Goal: Entertainment & Leisure: Browse casually

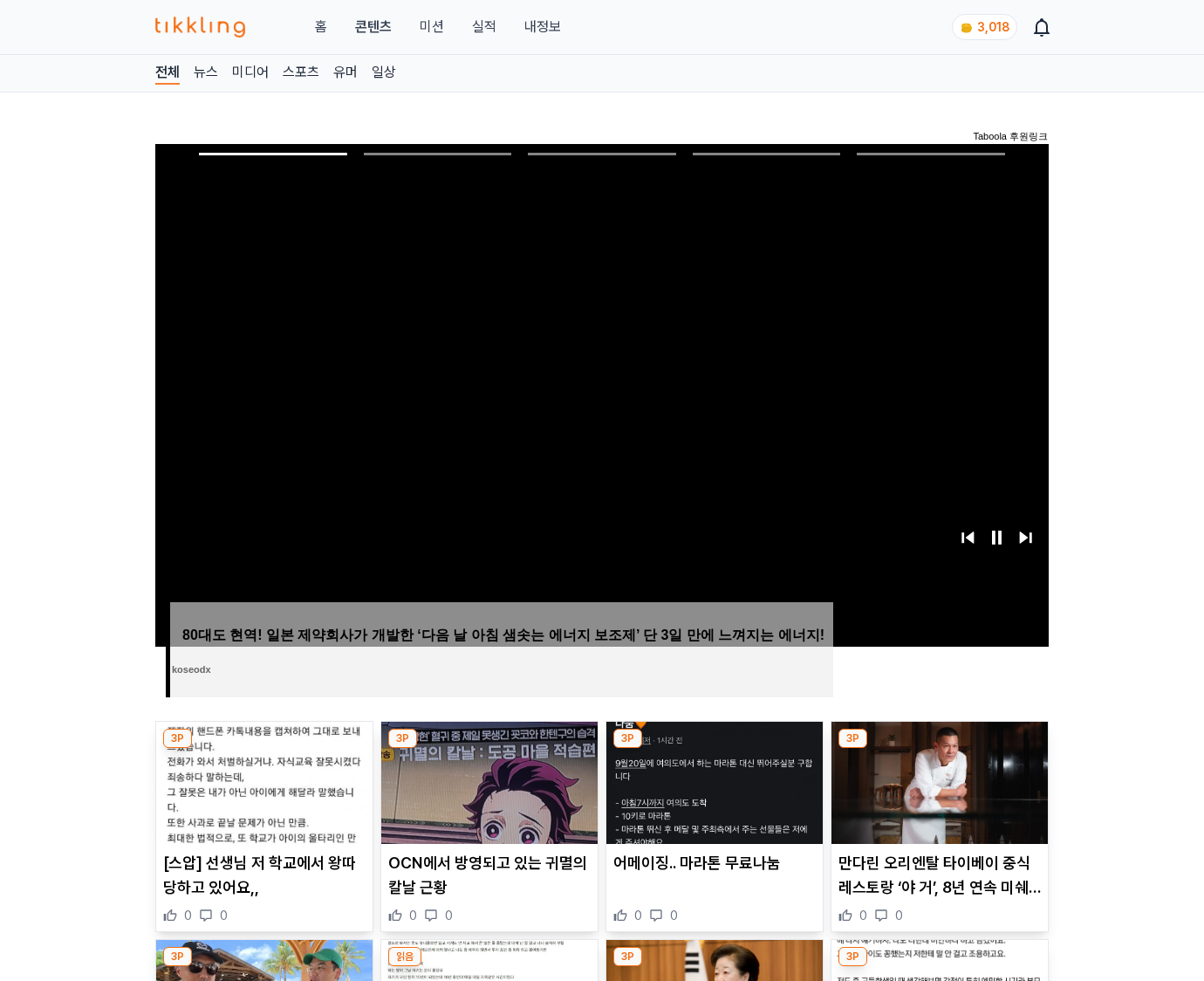
click at [936, 796] on img at bounding box center [939, 783] width 216 height 122
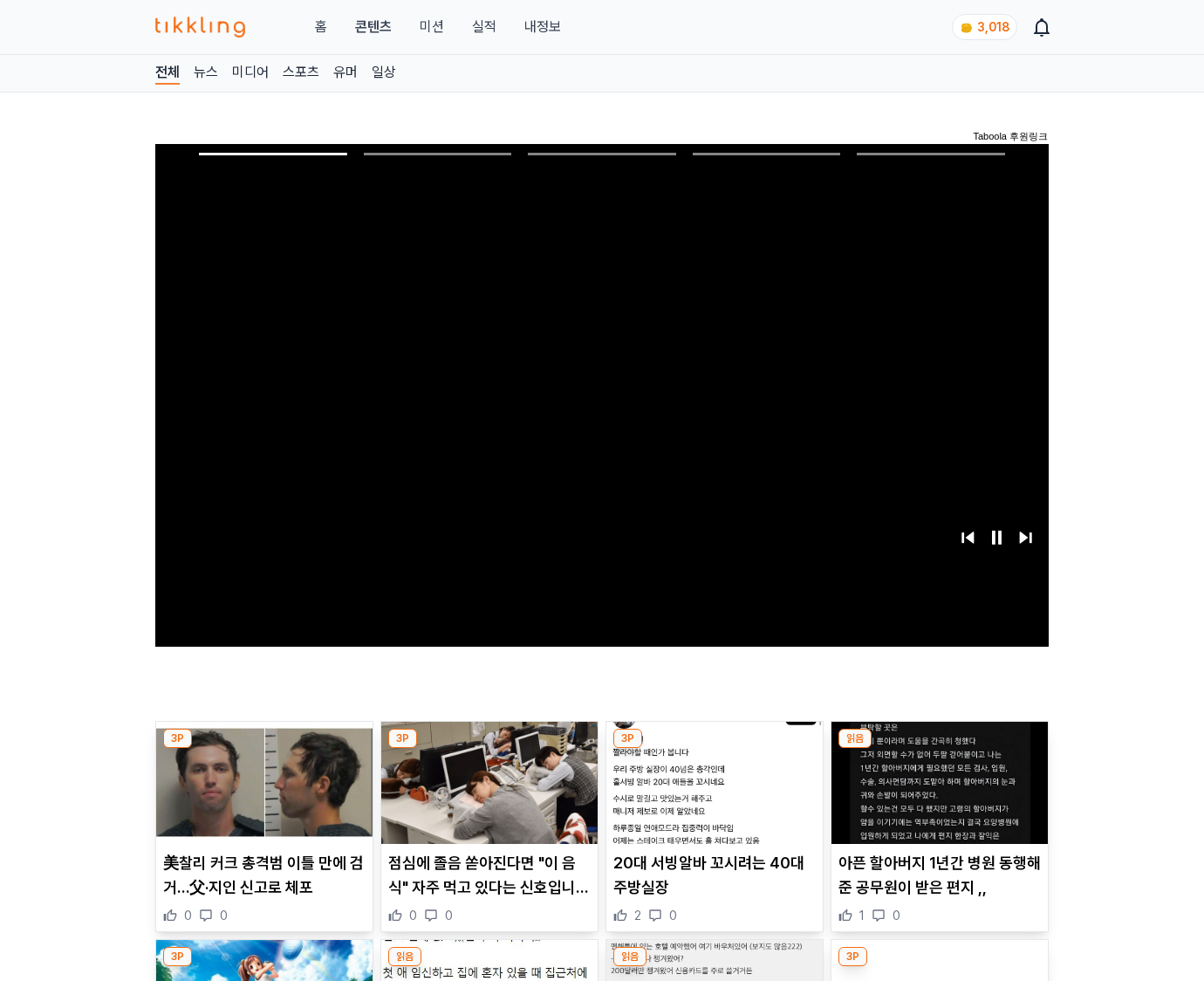
click at [936, 796] on img at bounding box center [939, 783] width 216 height 122
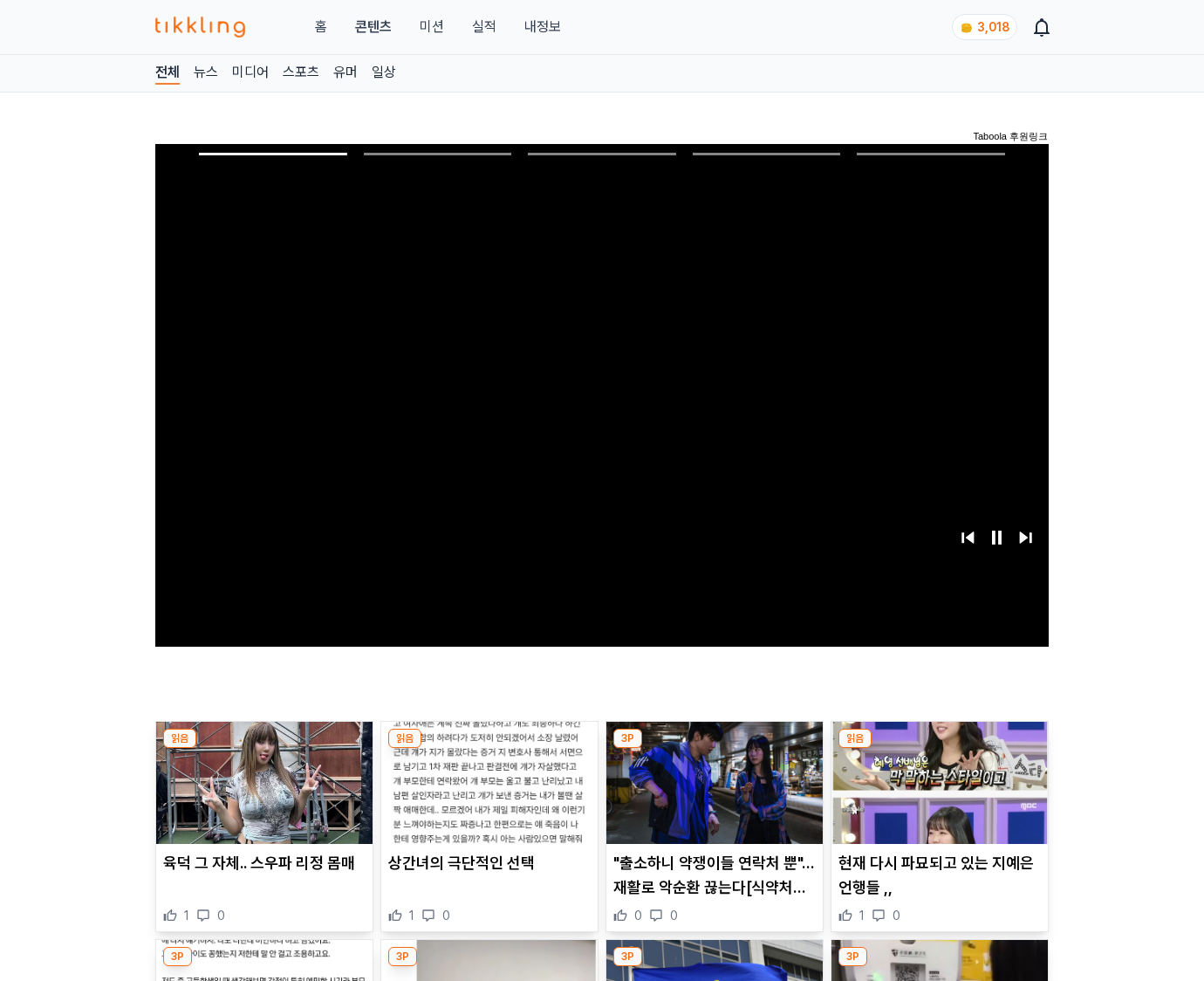
click at [936, 796] on img at bounding box center [939, 783] width 216 height 122
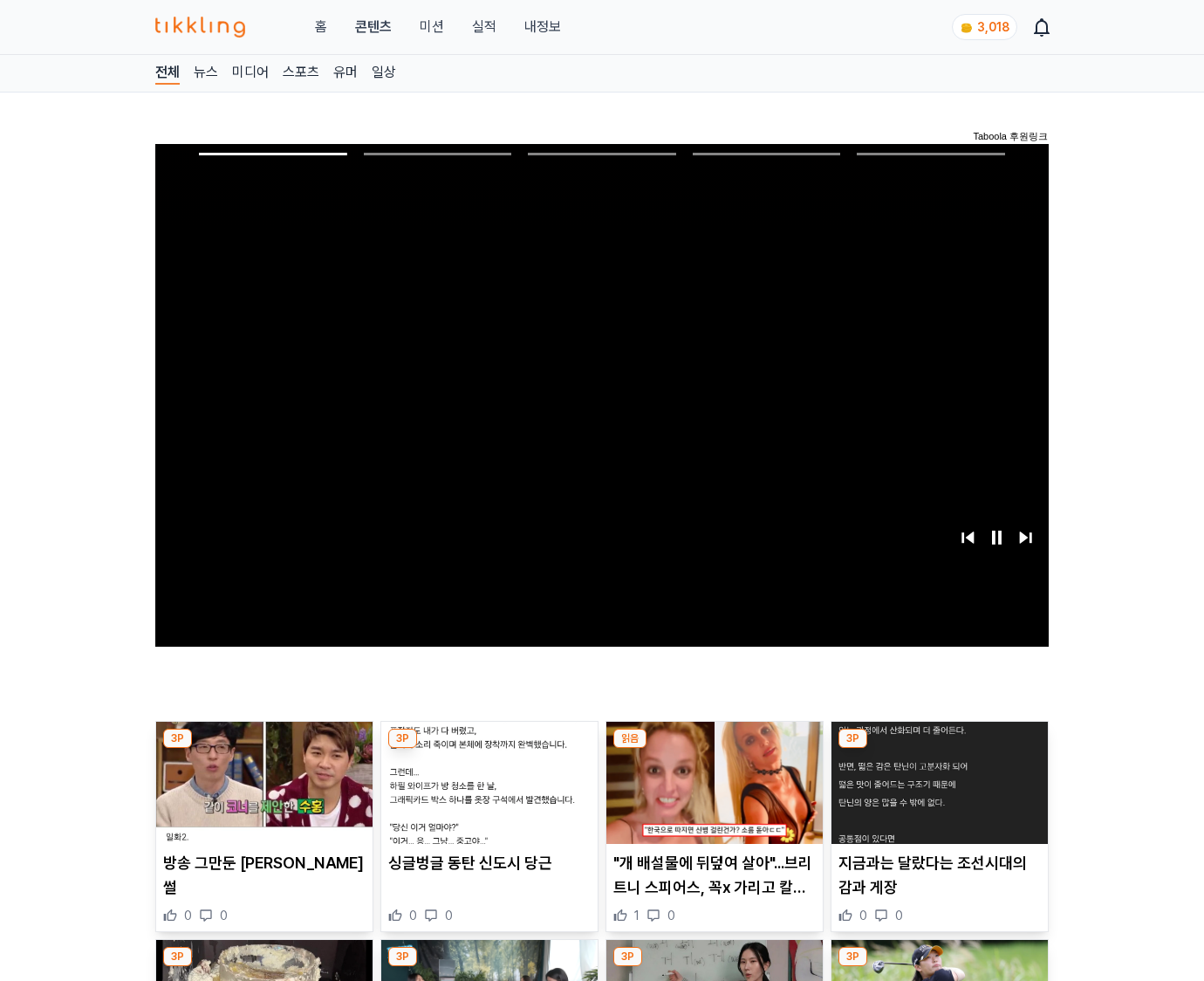
click at [936, 796] on img at bounding box center [939, 783] width 216 height 122
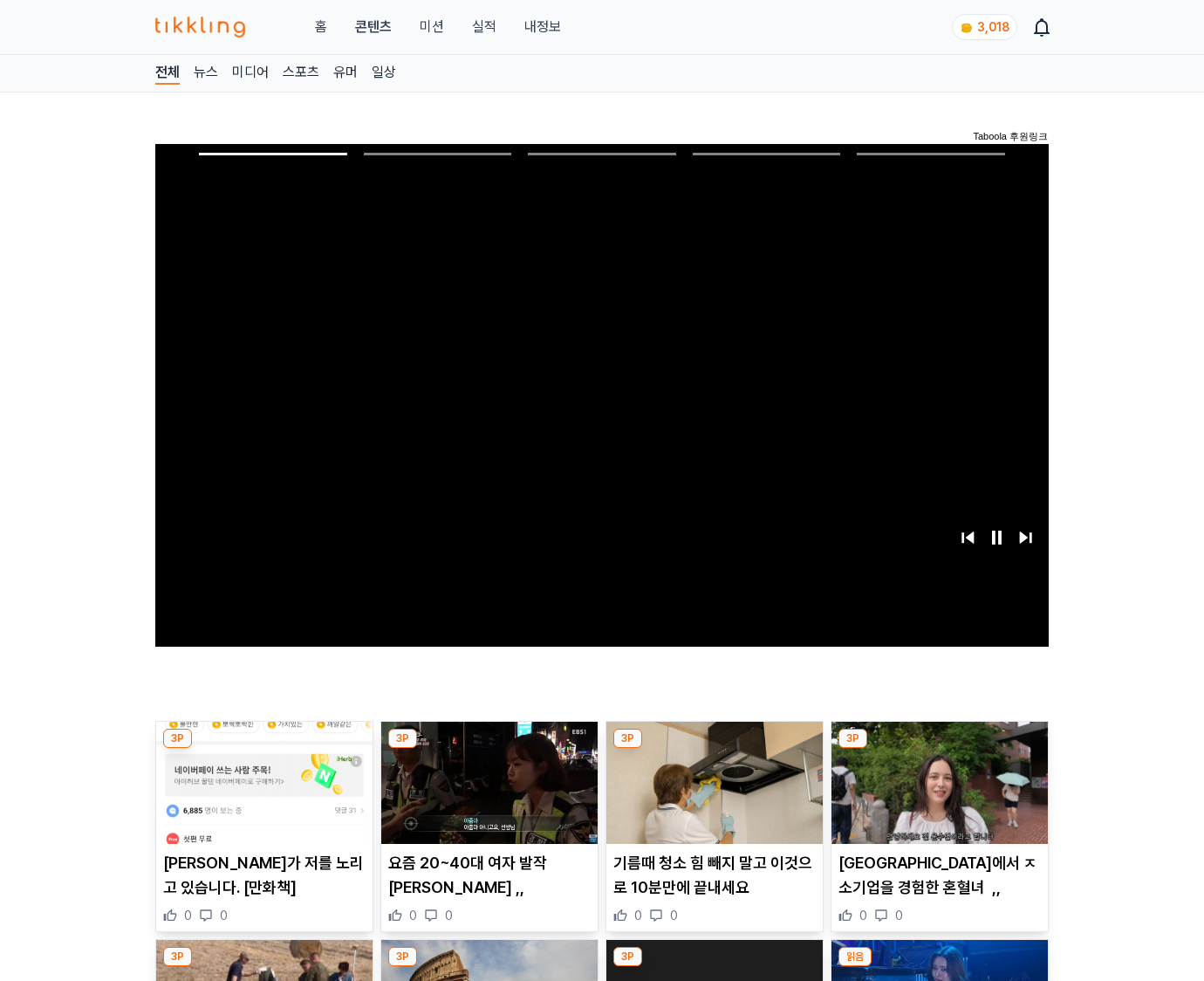
click at [936, 796] on img at bounding box center [939, 783] width 216 height 122
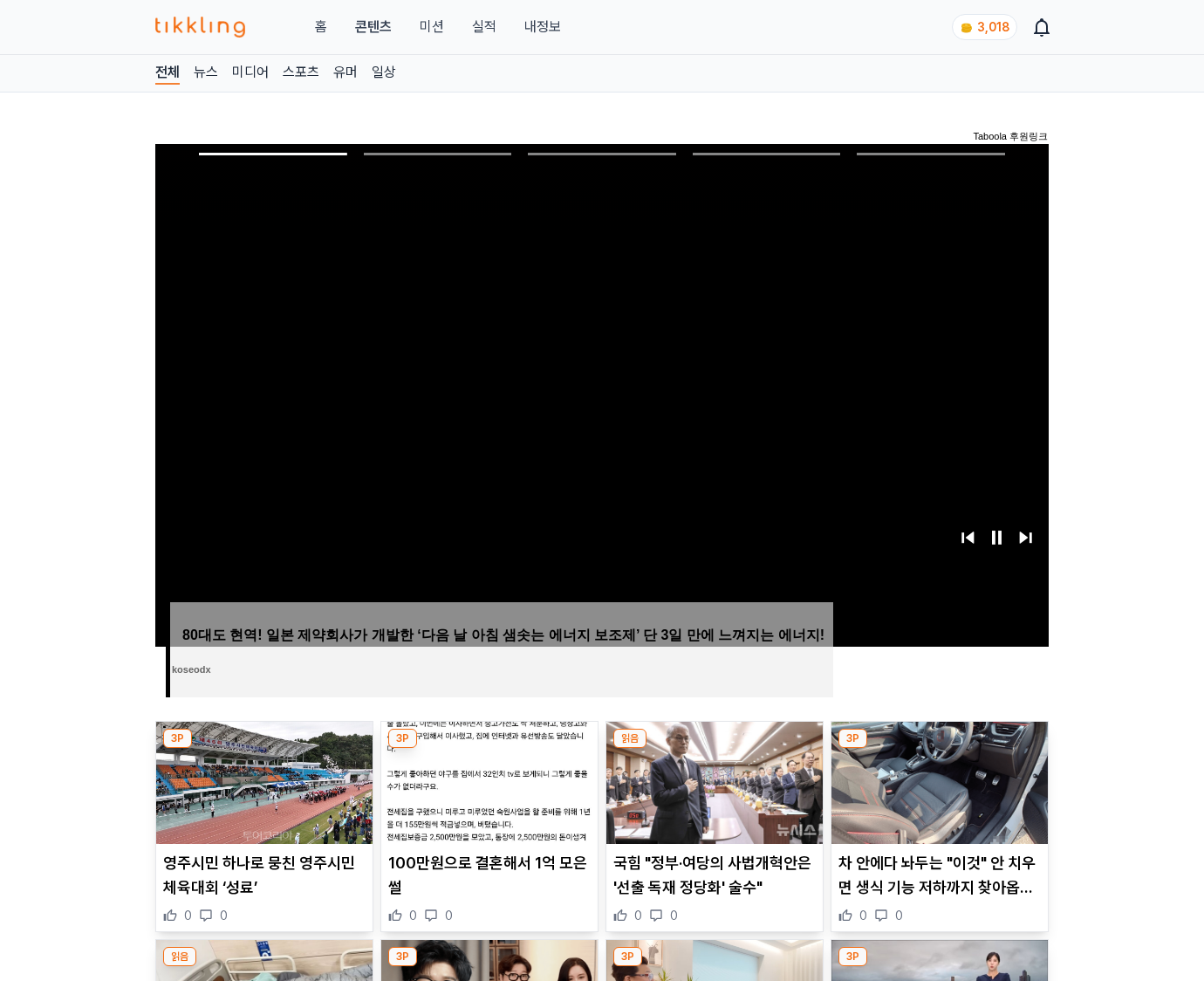
click at [936, 796] on img at bounding box center [939, 783] width 216 height 122
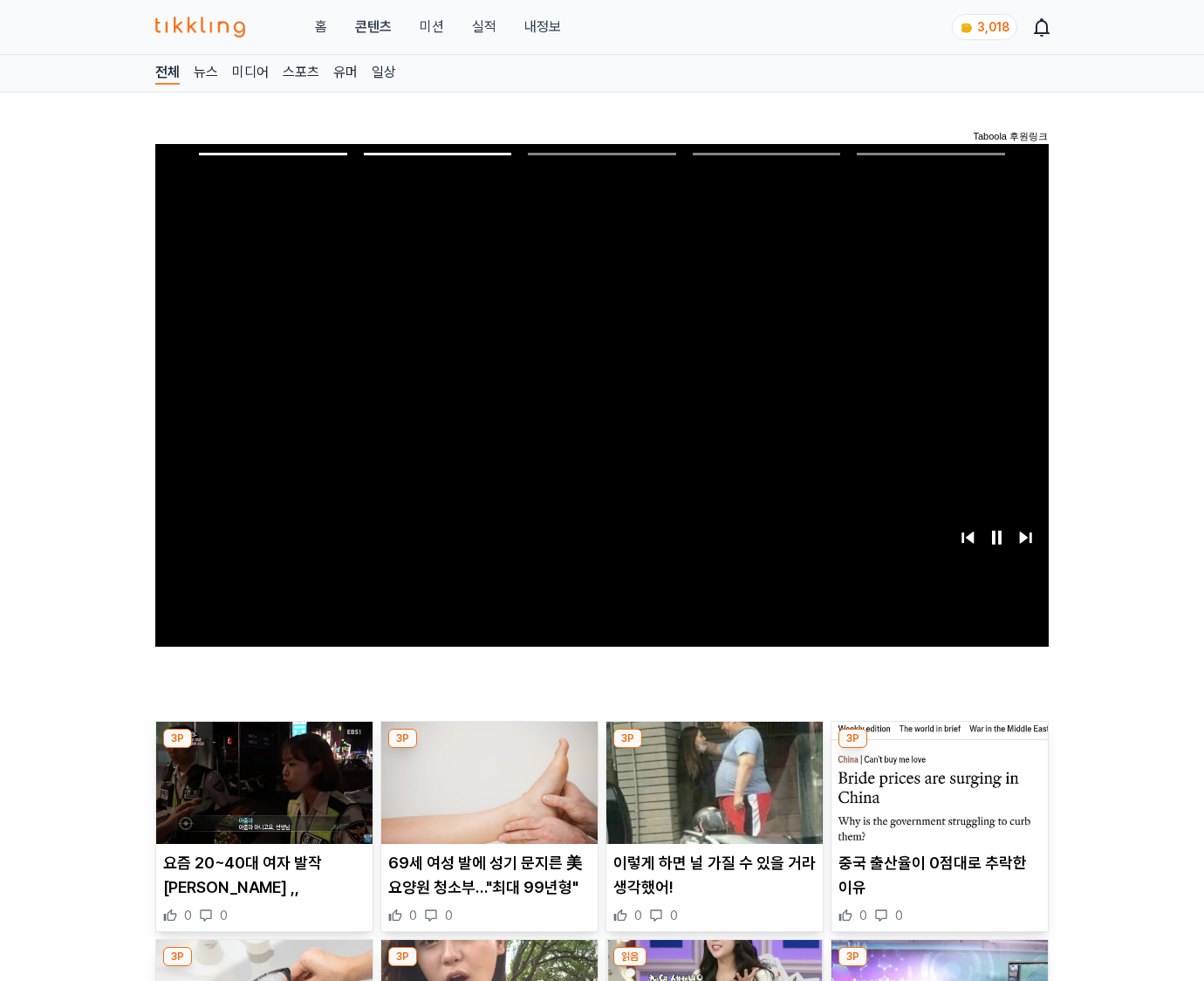
click at [936, 796] on img at bounding box center [939, 783] width 216 height 122
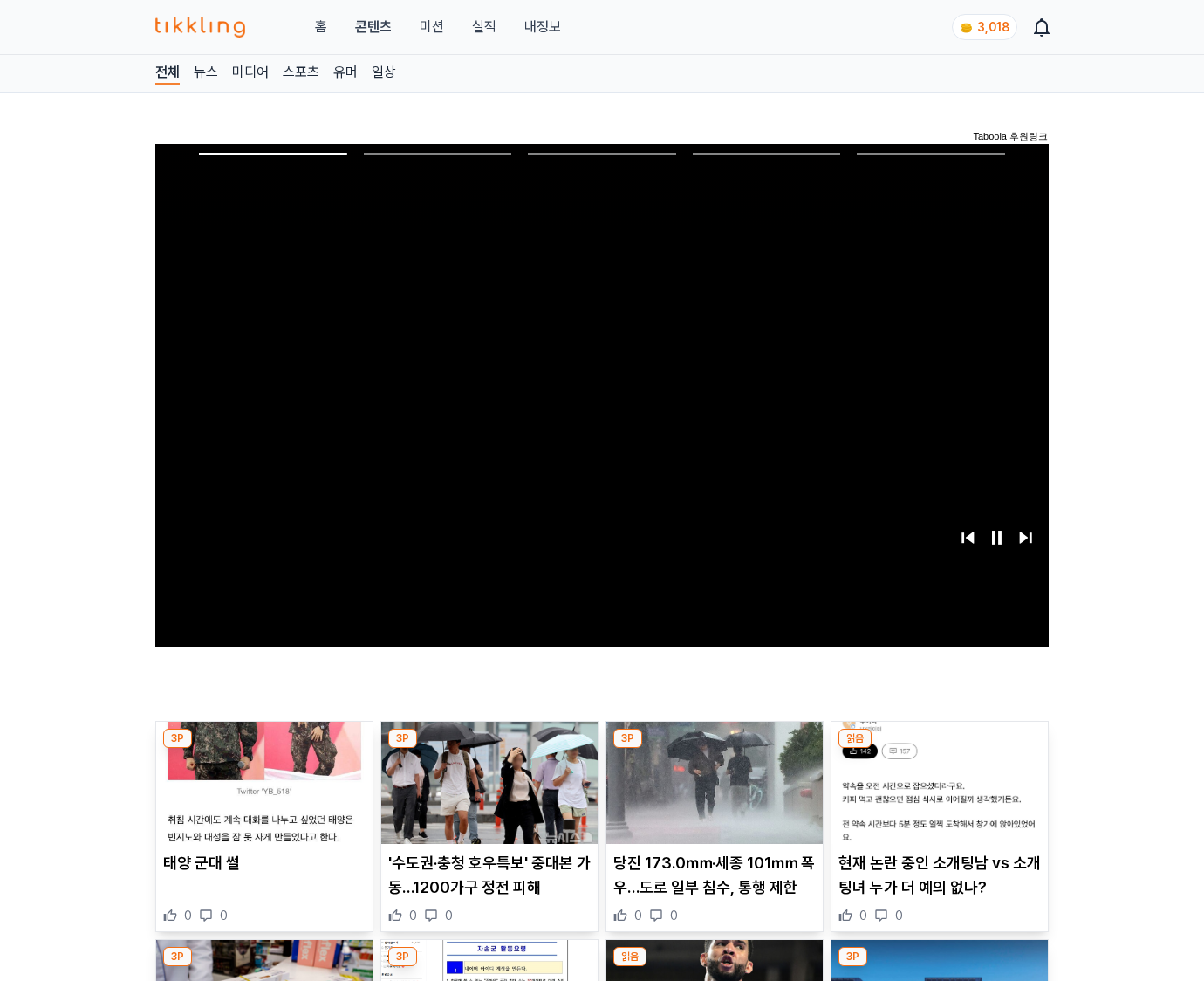
click at [936, 796] on img at bounding box center [939, 783] width 216 height 122
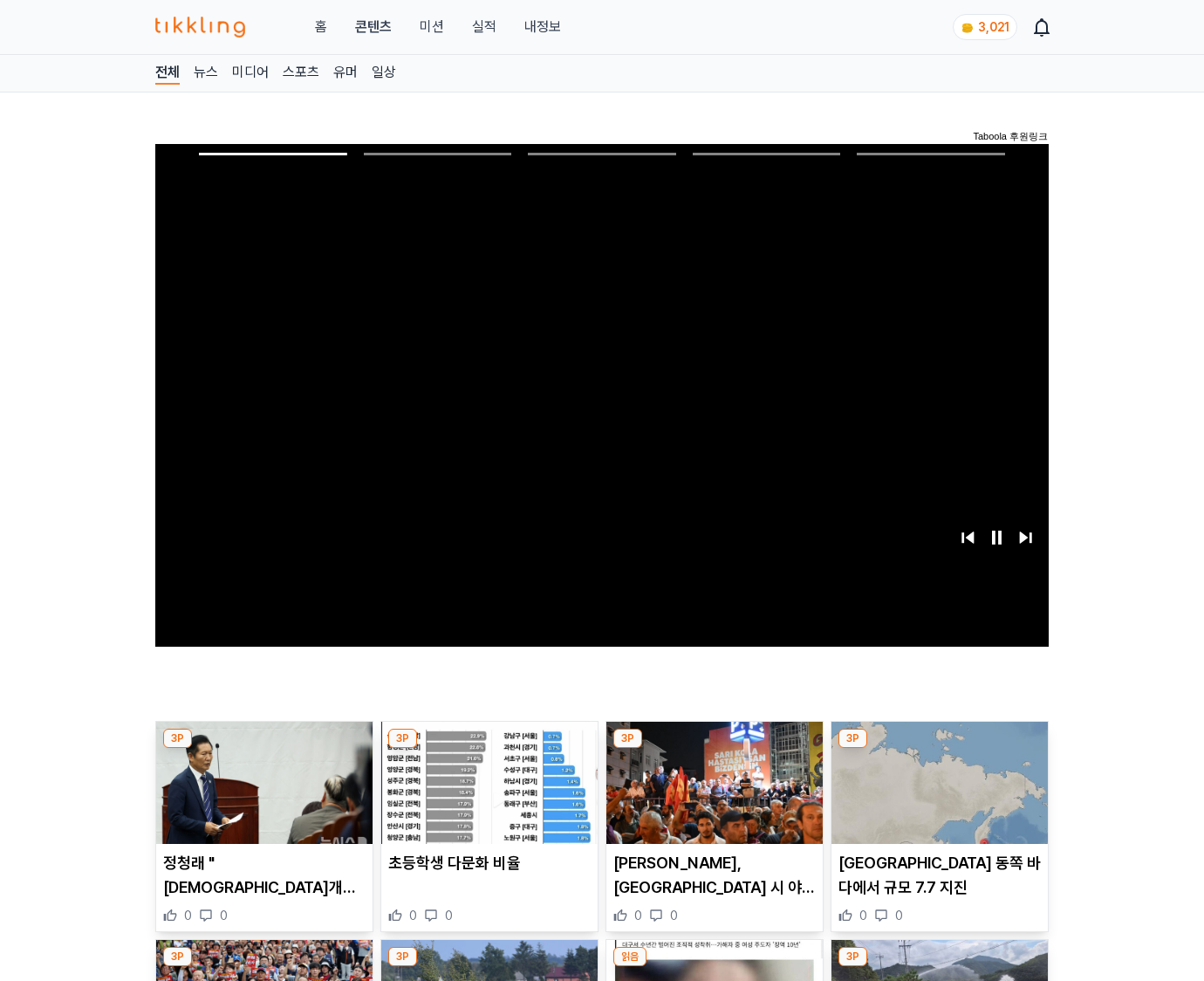
click at [936, 796] on img at bounding box center [939, 783] width 216 height 122
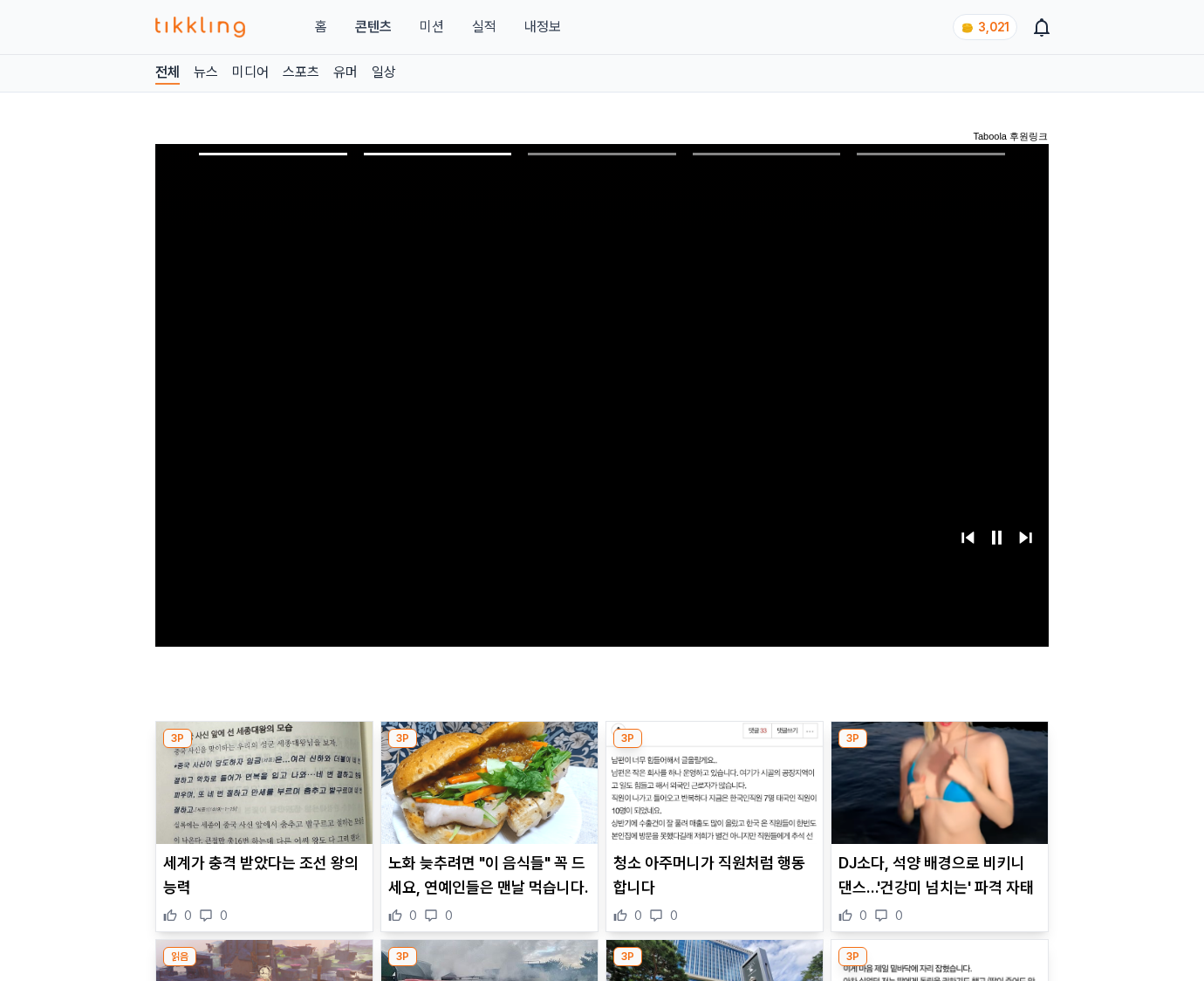
click at [936, 796] on img at bounding box center [939, 783] width 216 height 122
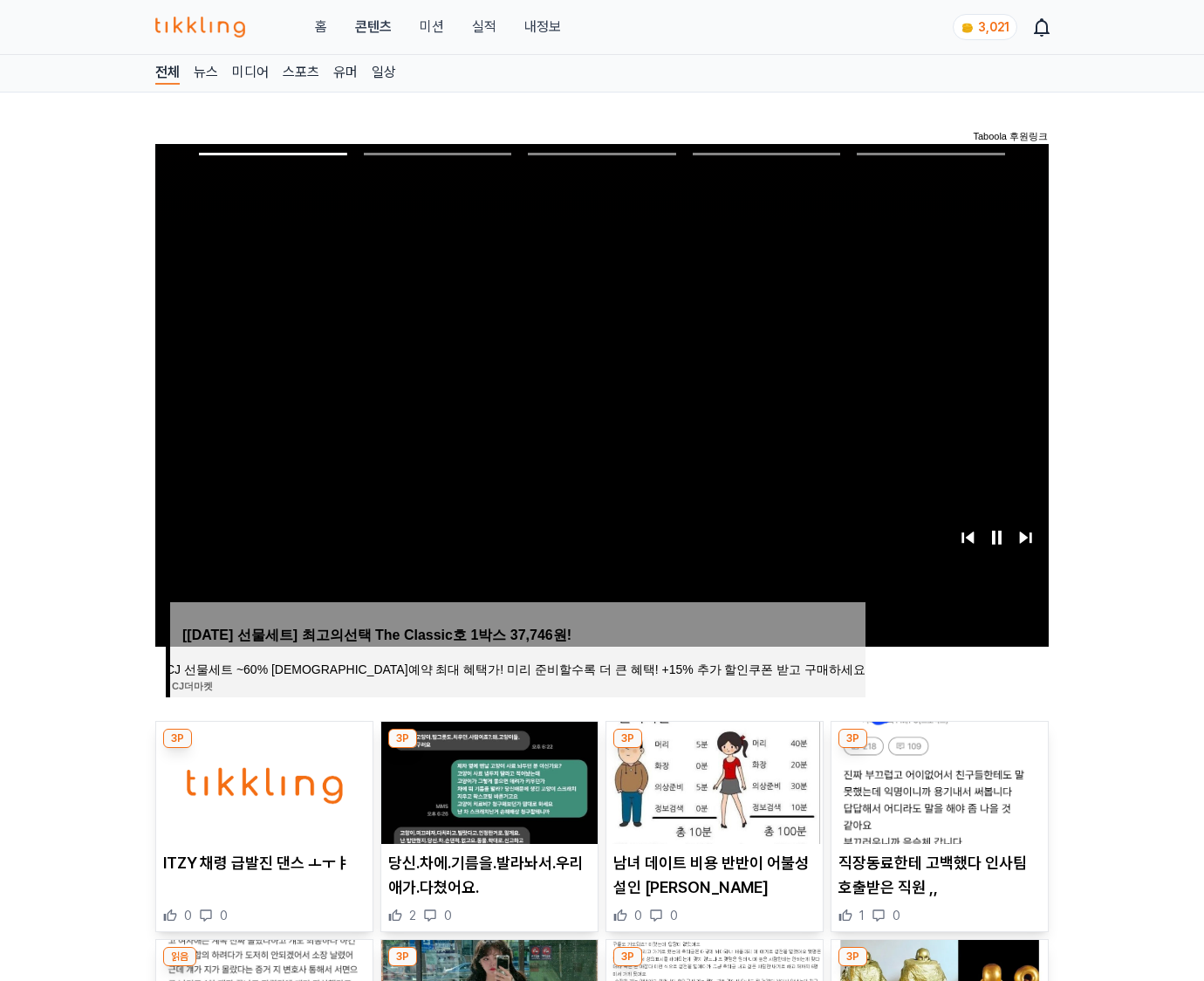
click at [936, 796] on img at bounding box center [939, 783] width 216 height 122
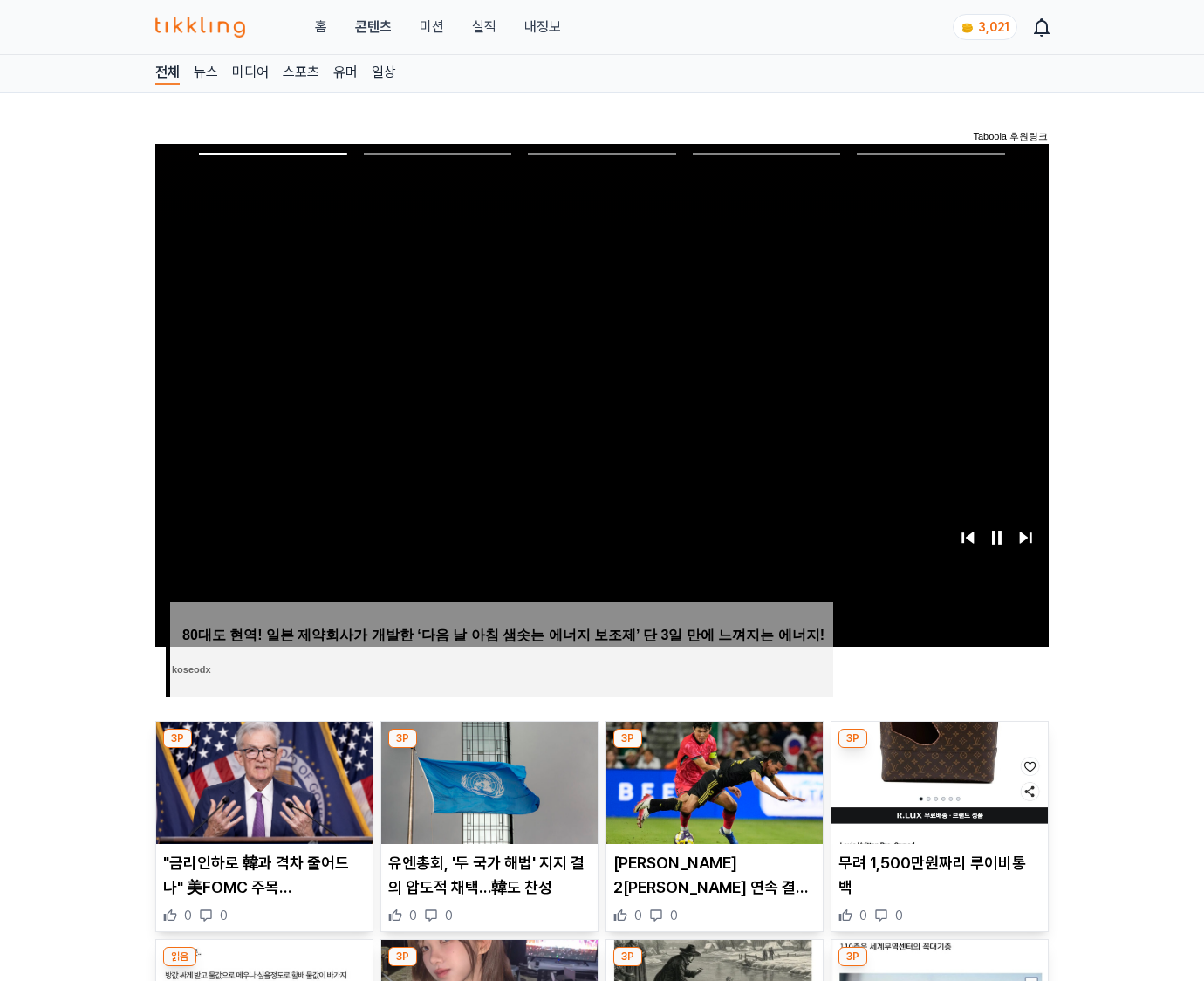
click at [936, 796] on img at bounding box center [939, 783] width 216 height 122
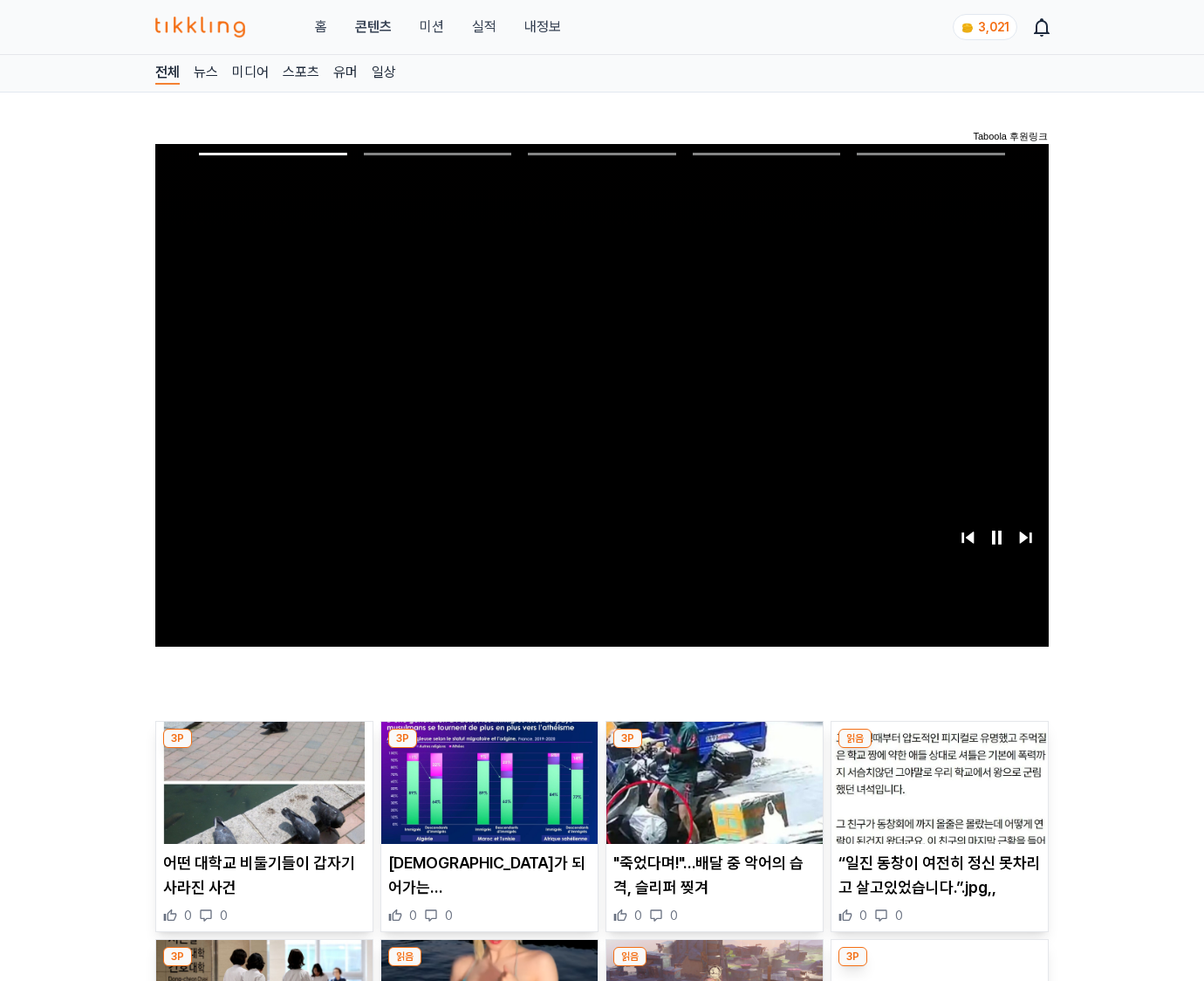
click at [936, 796] on img at bounding box center [939, 783] width 216 height 122
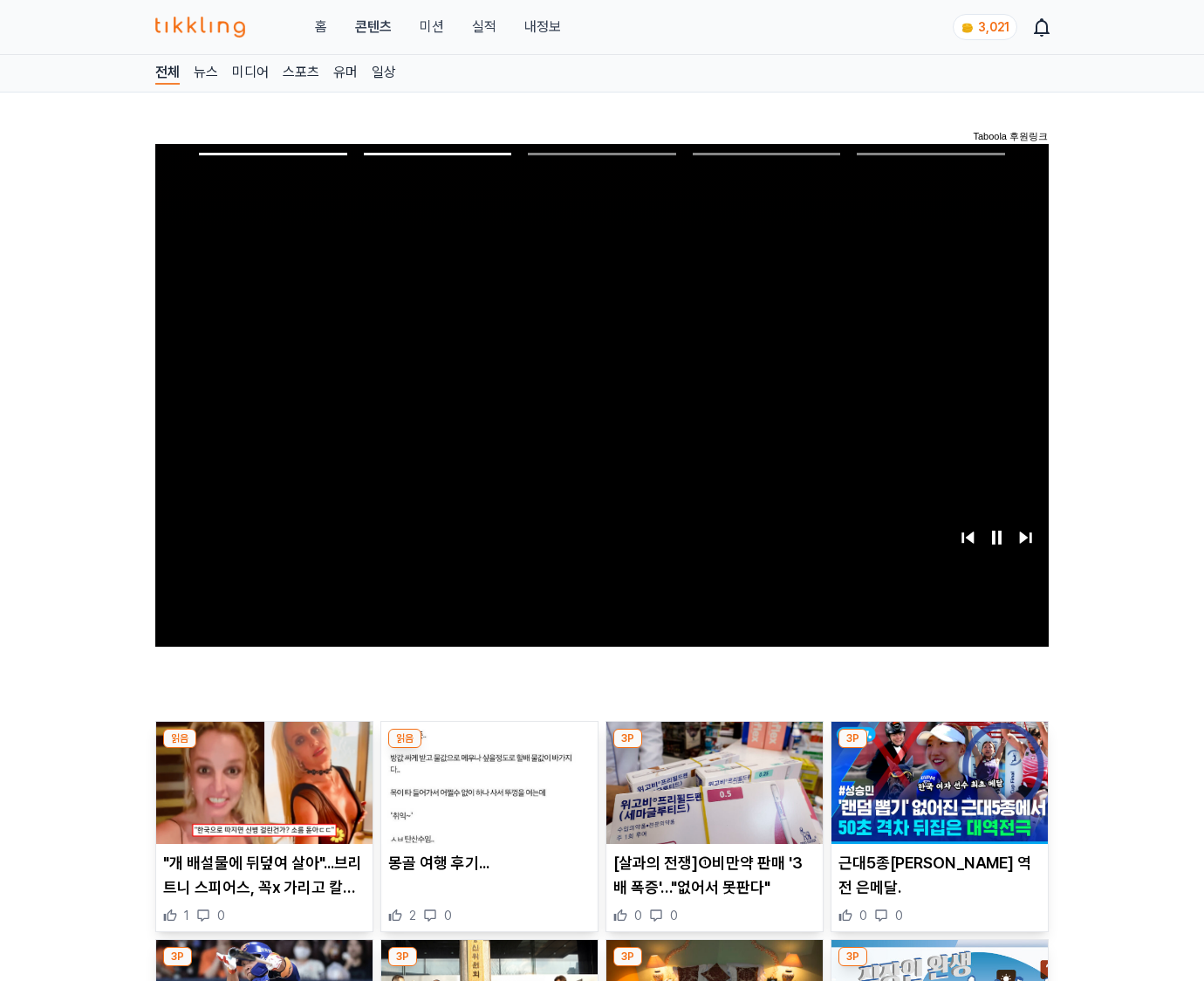
click at [936, 796] on img at bounding box center [939, 783] width 216 height 122
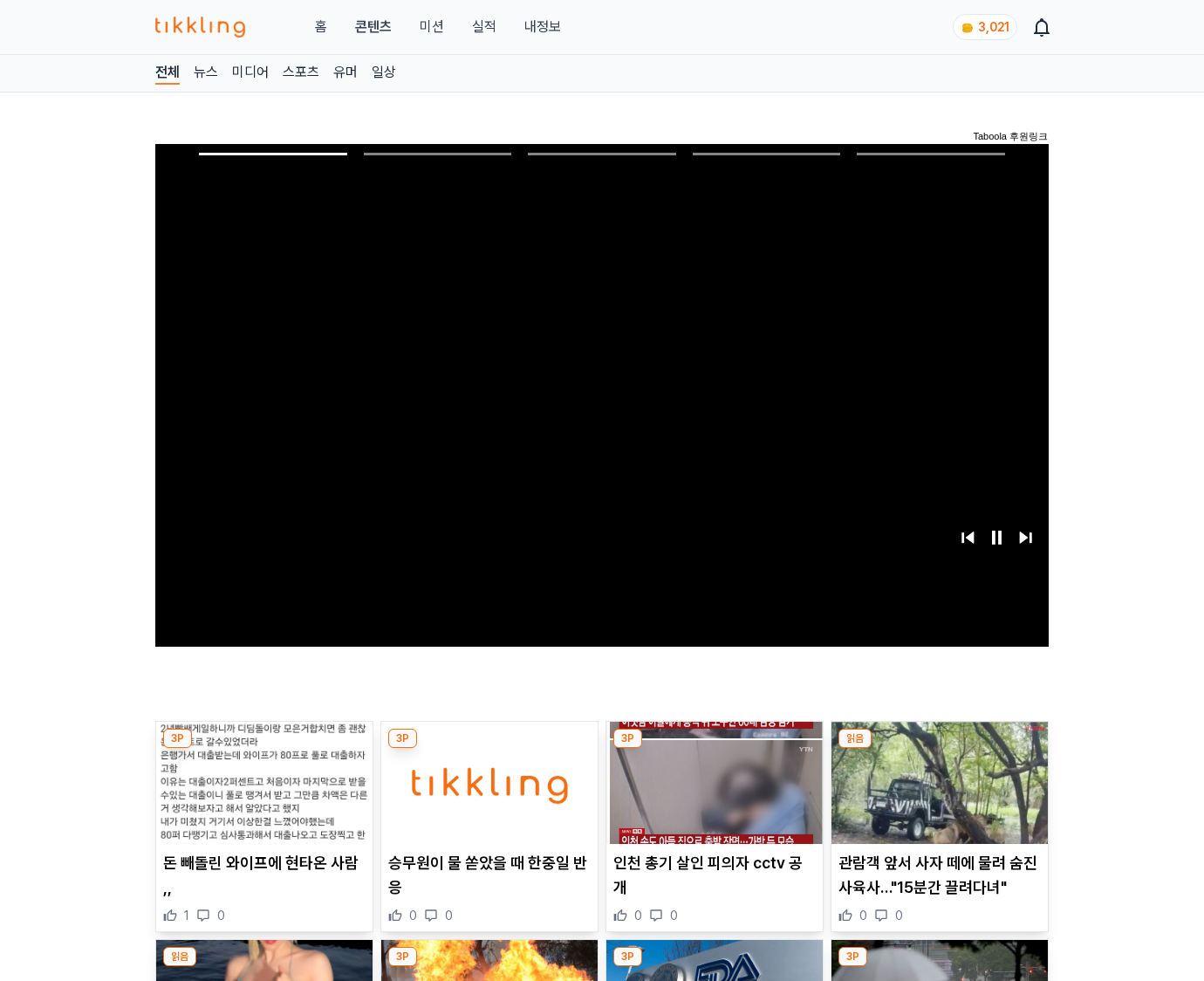
click at [936, 796] on img at bounding box center [939, 783] width 216 height 122
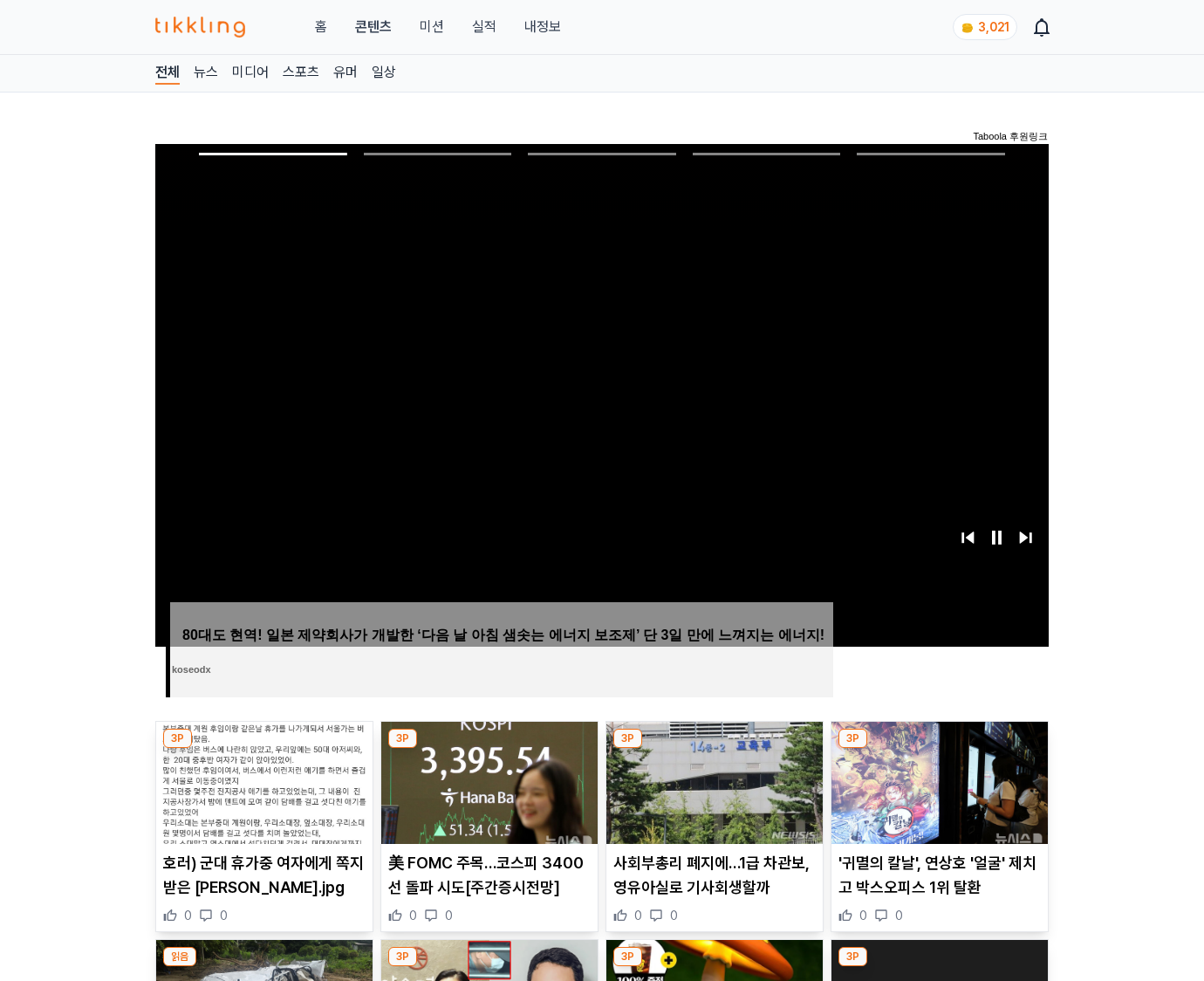
click at [936, 796] on img at bounding box center [939, 783] width 216 height 122
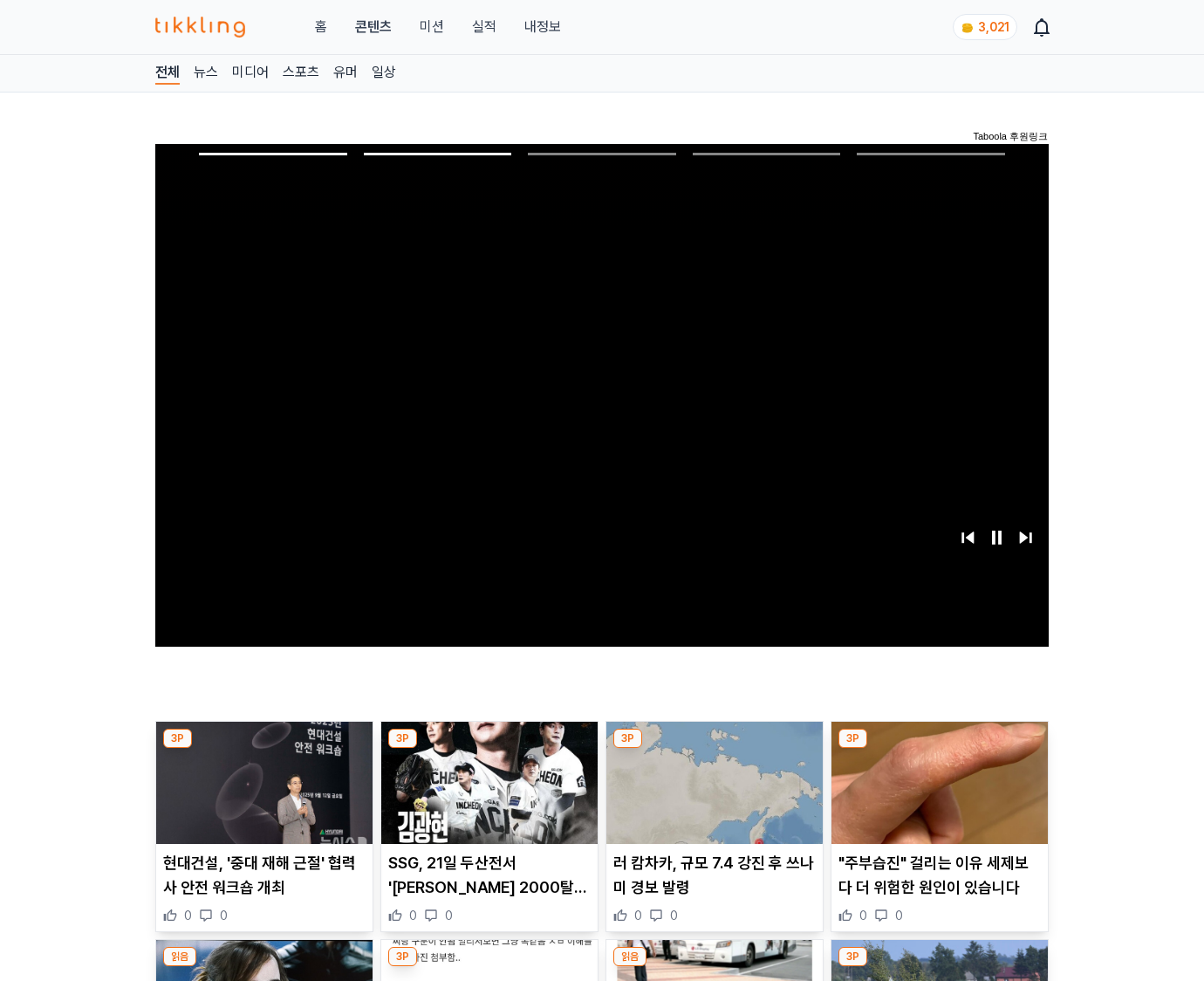
click at [936, 796] on img at bounding box center [939, 783] width 216 height 122
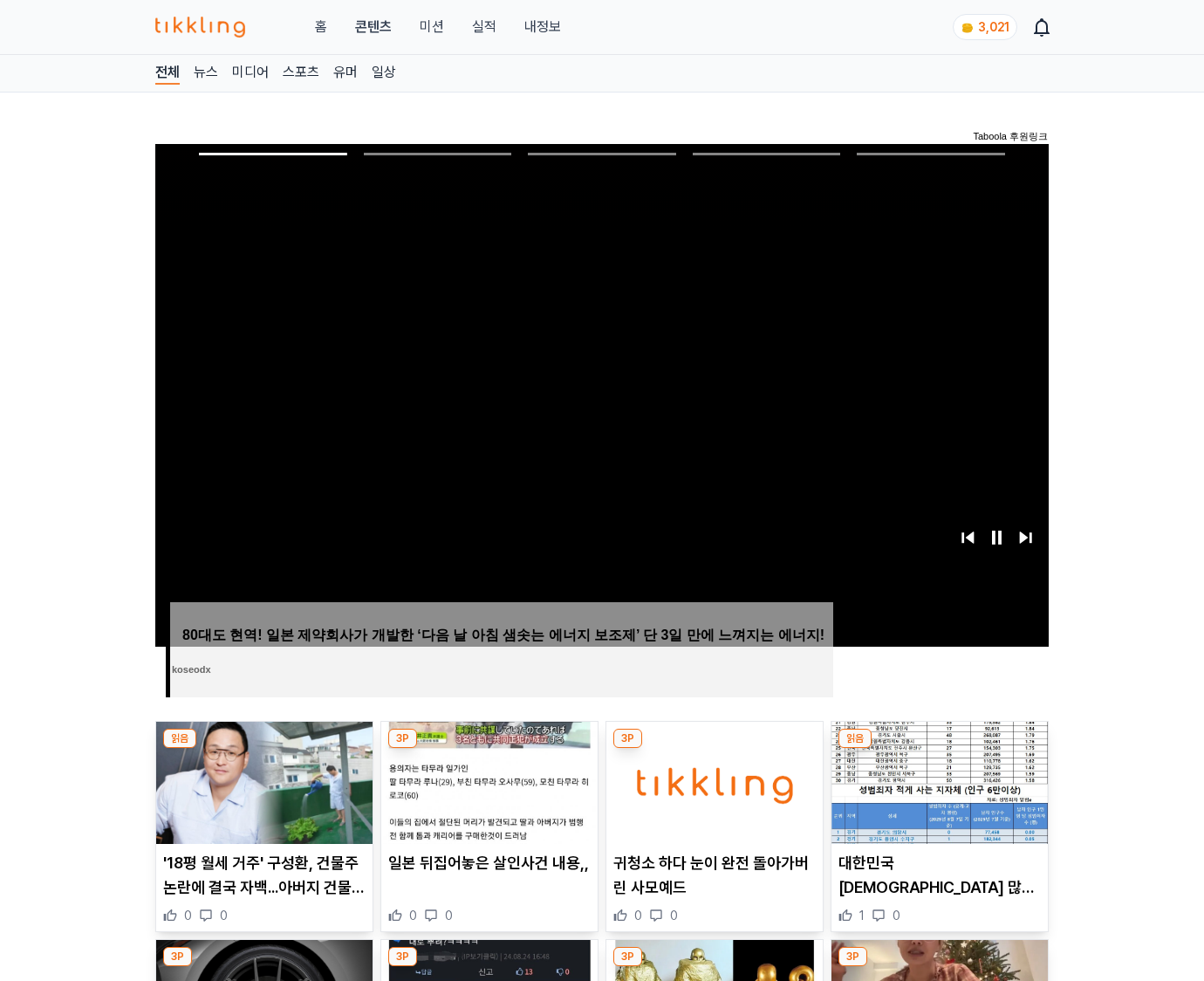
click at [936, 796] on img at bounding box center [939, 783] width 216 height 122
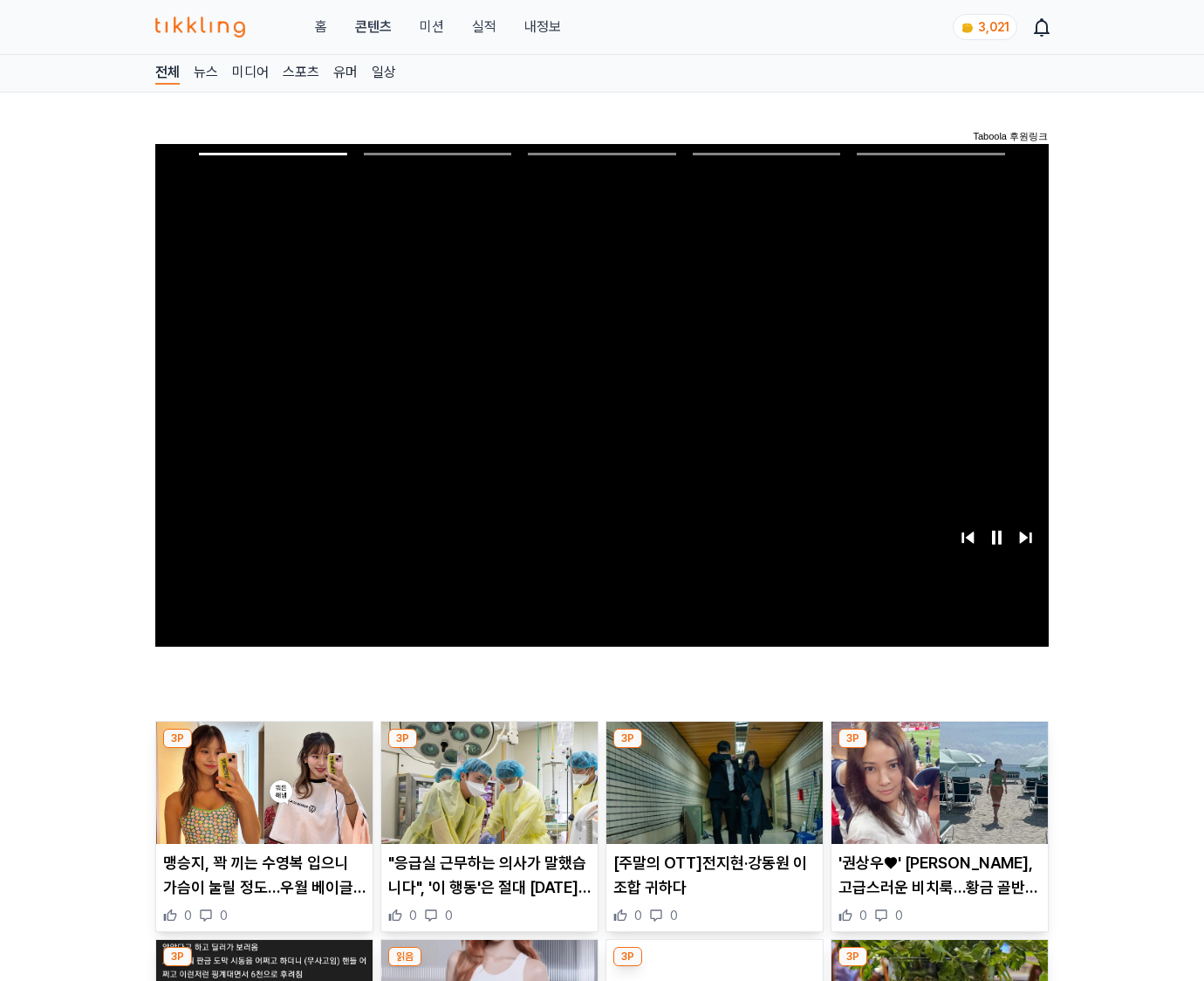
click at [936, 796] on img at bounding box center [939, 783] width 216 height 122
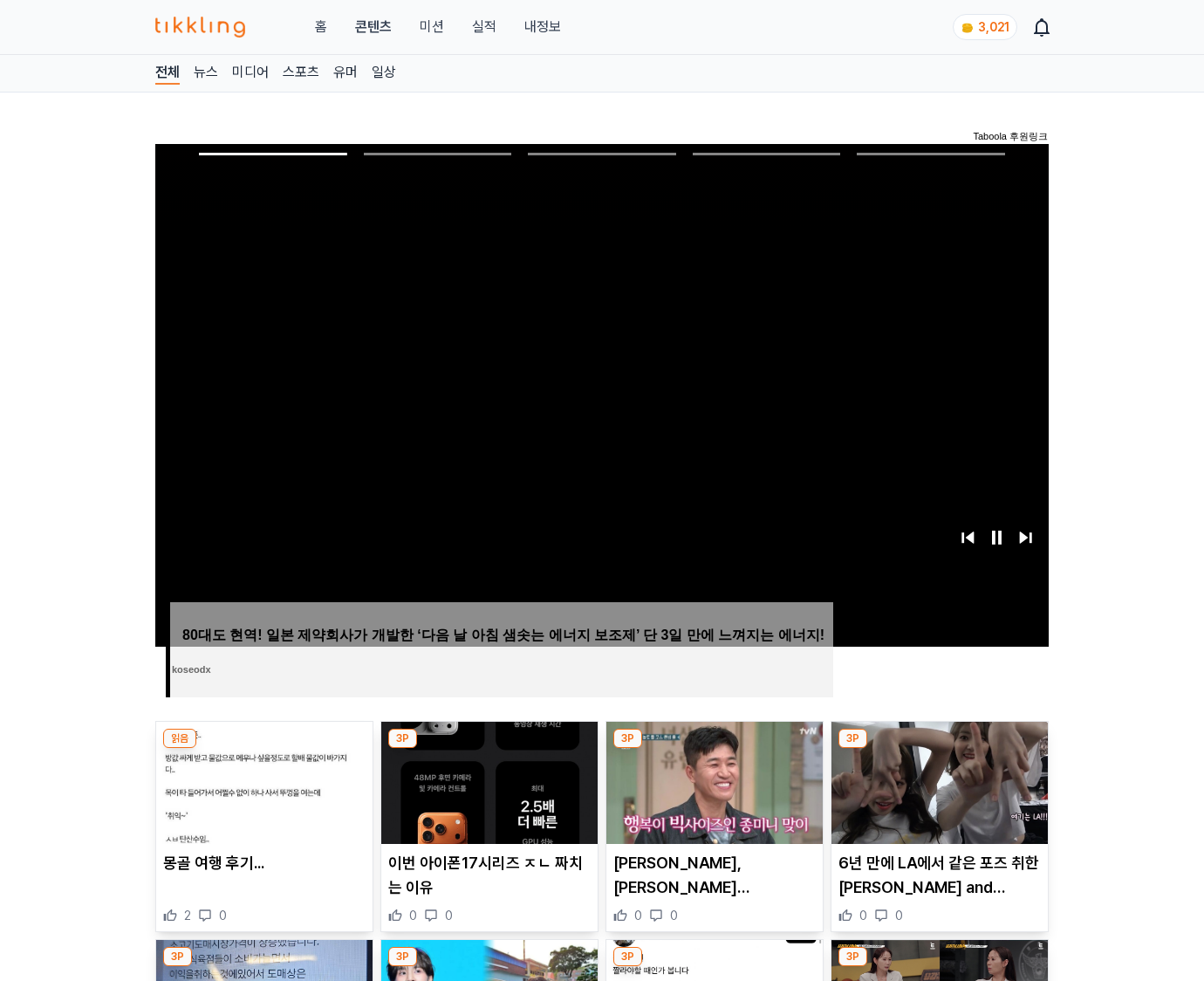
click at [936, 796] on img at bounding box center [939, 783] width 216 height 122
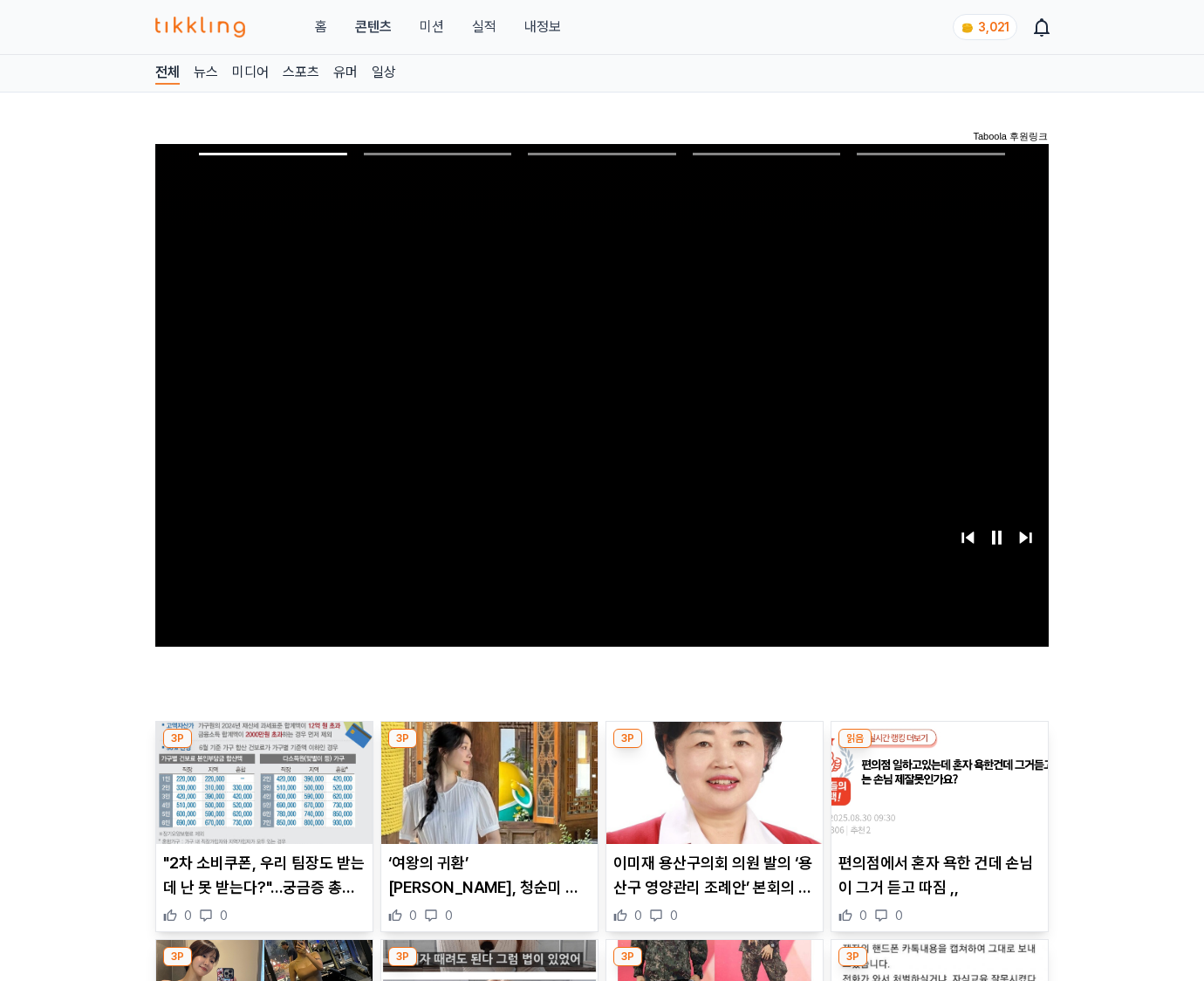
click at [936, 796] on img at bounding box center [939, 783] width 216 height 122
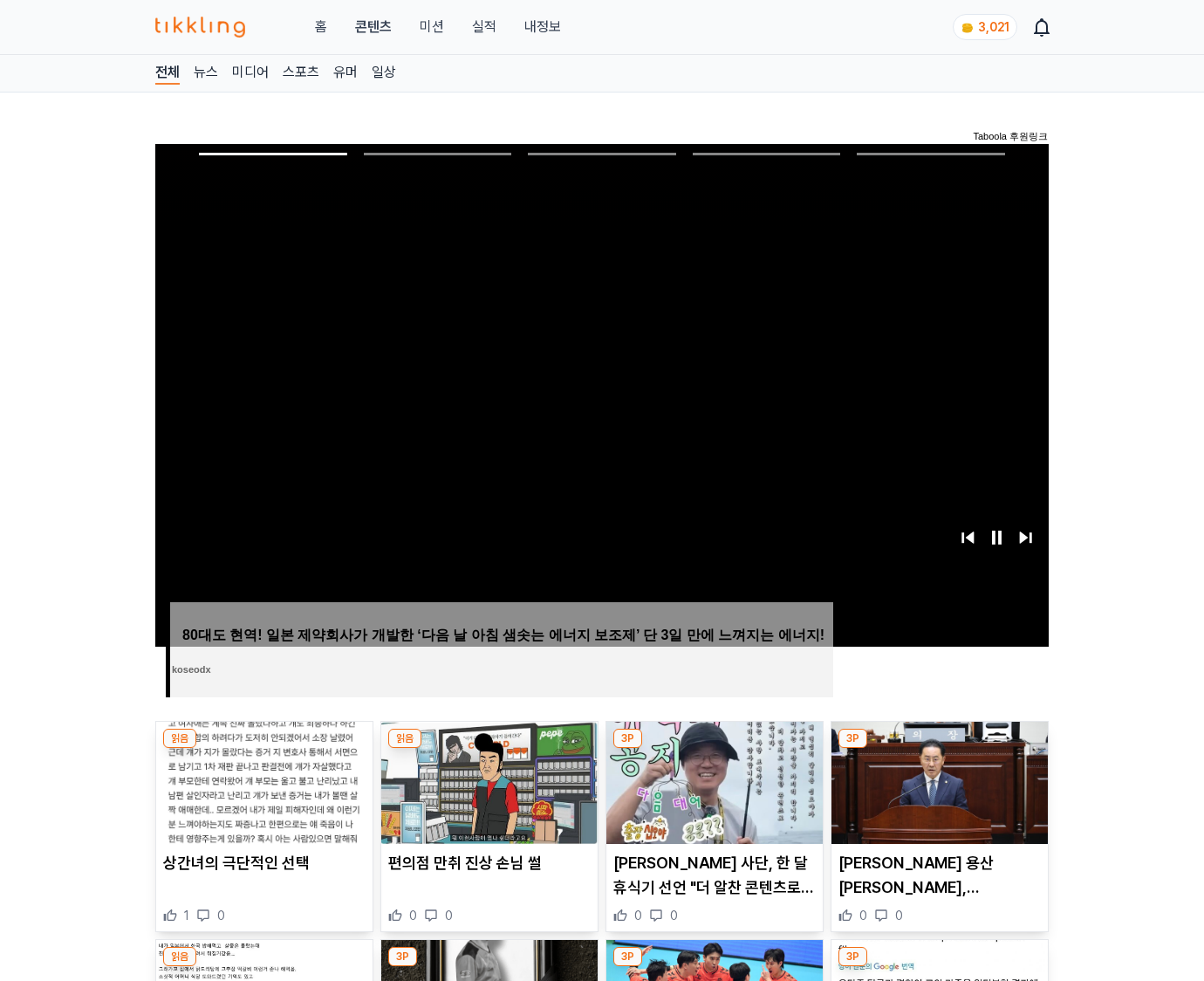
click at [936, 796] on img at bounding box center [939, 783] width 216 height 122
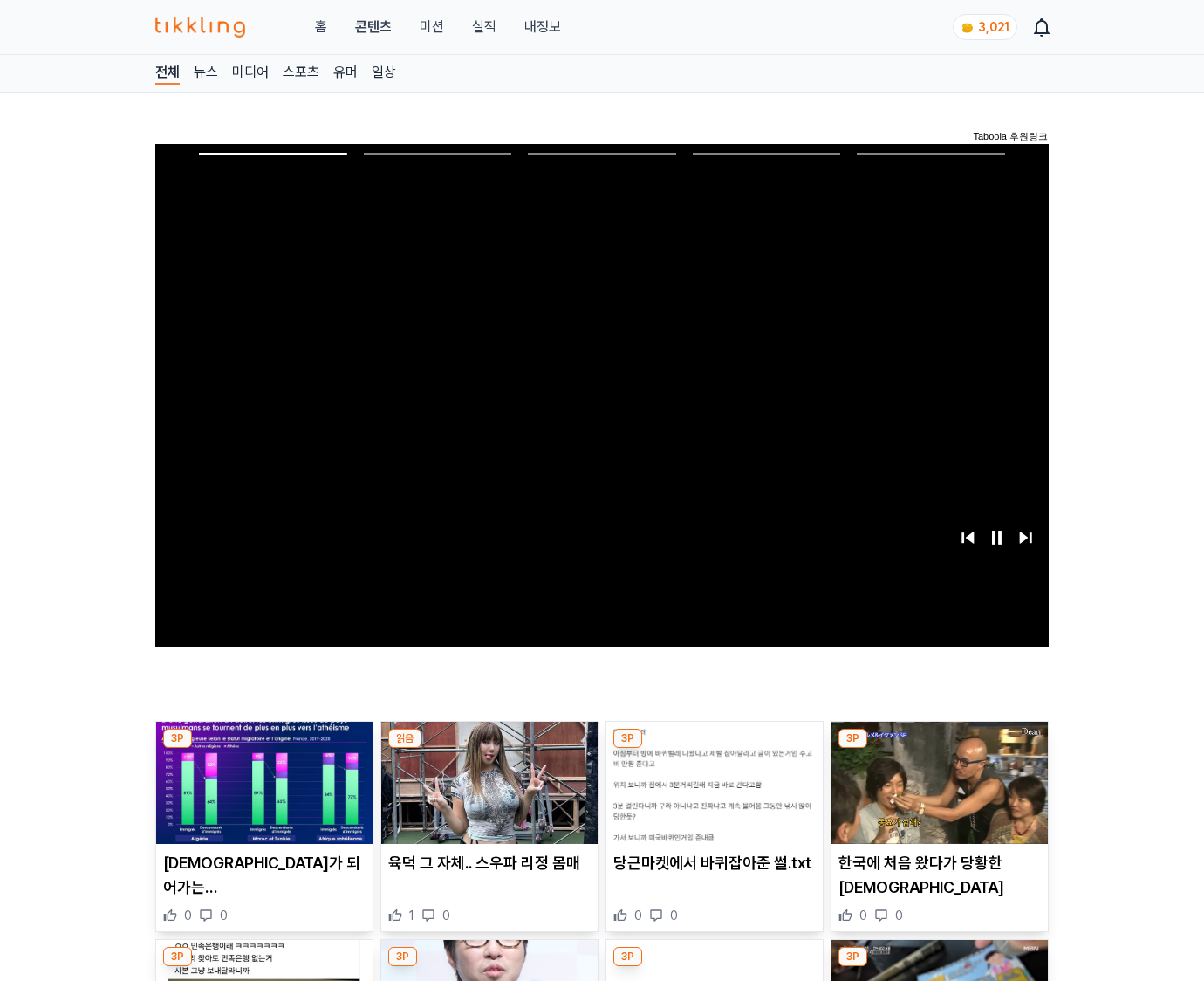
click at [936, 796] on img at bounding box center [939, 783] width 216 height 122
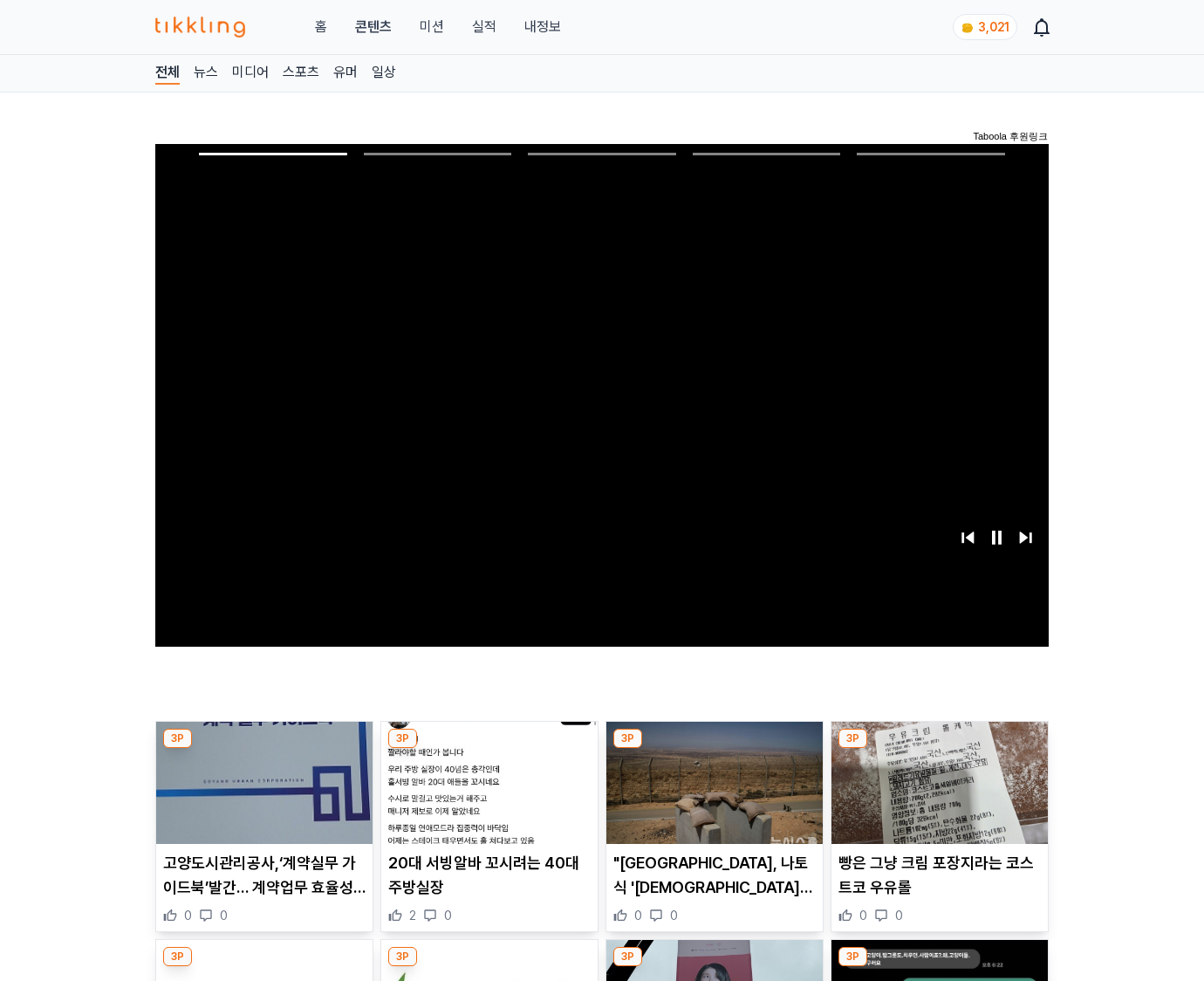
click at [936, 796] on img at bounding box center [939, 783] width 216 height 122
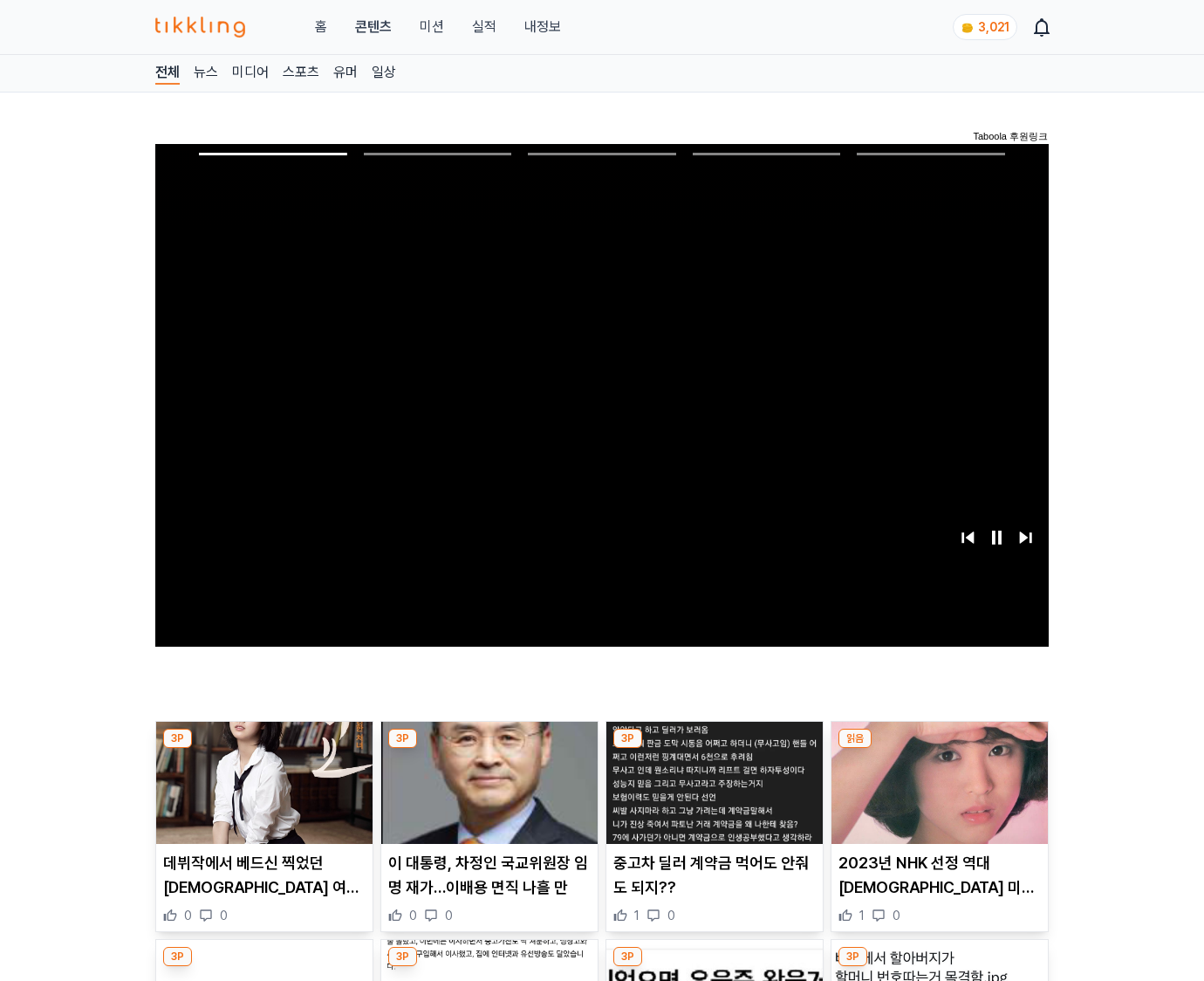
click at [936, 796] on img at bounding box center [939, 783] width 216 height 122
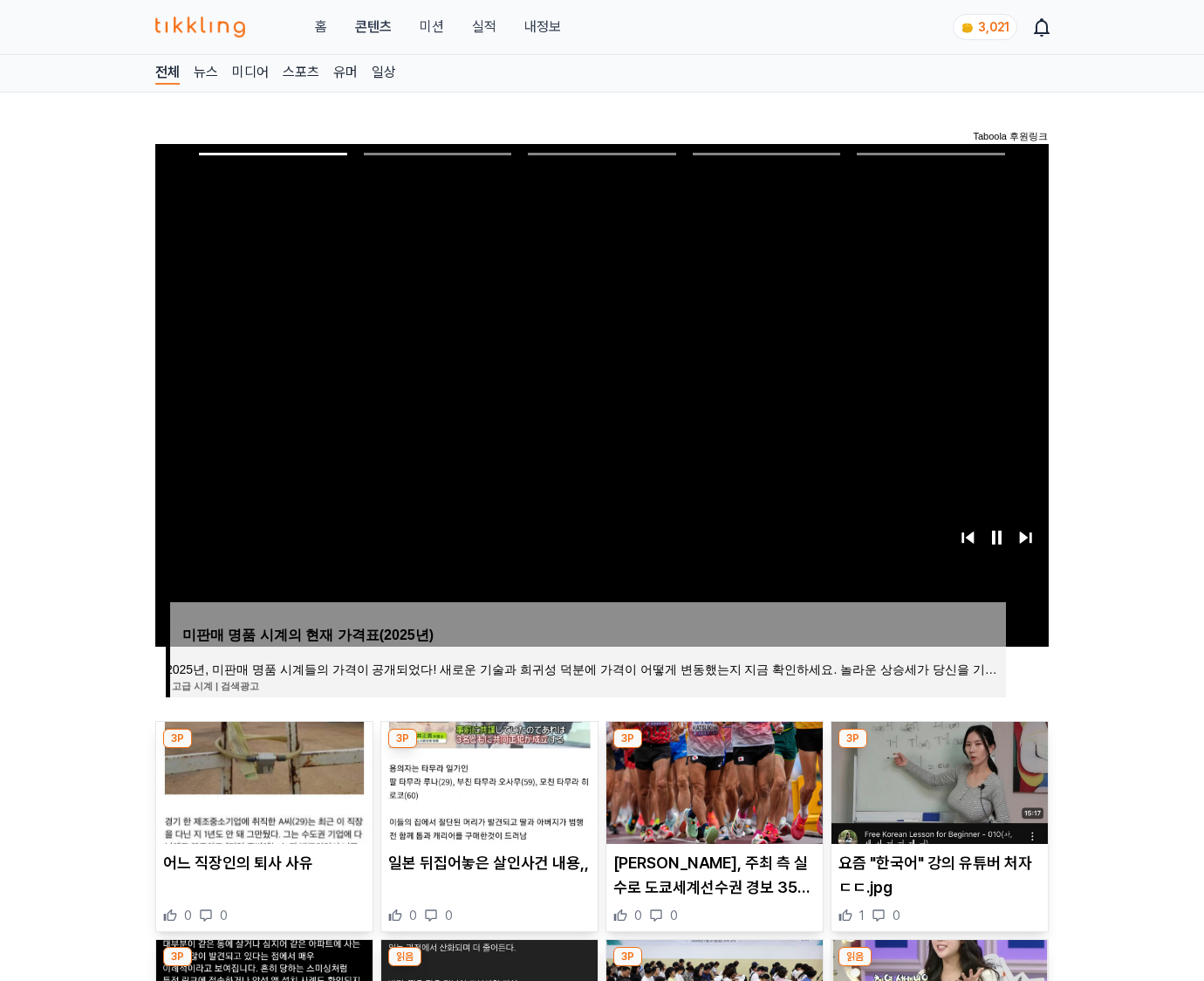
click at [936, 796] on img at bounding box center [939, 783] width 216 height 122
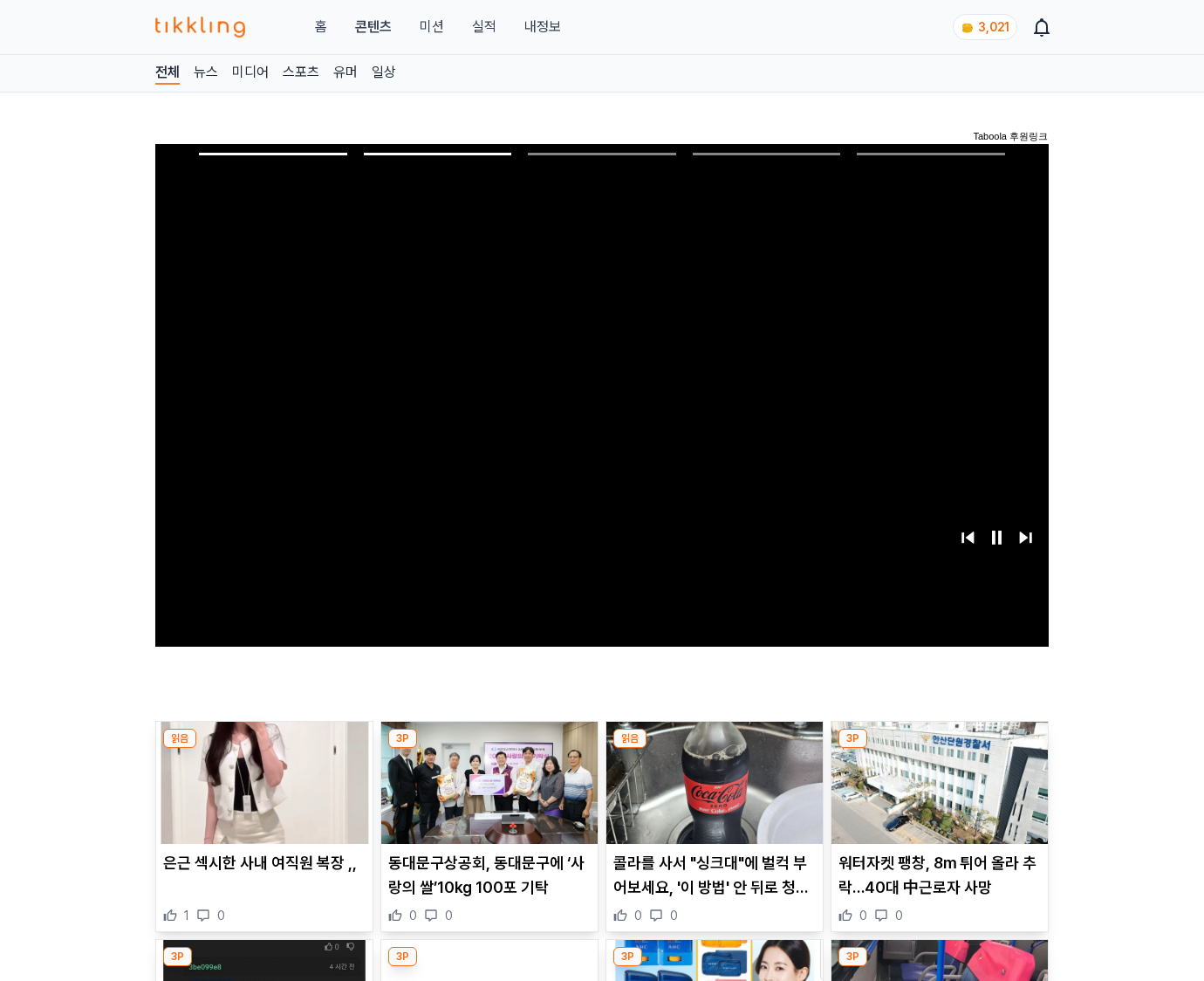
click at [936, 796] on img at bounding box center [939, 783] width 216 height 122
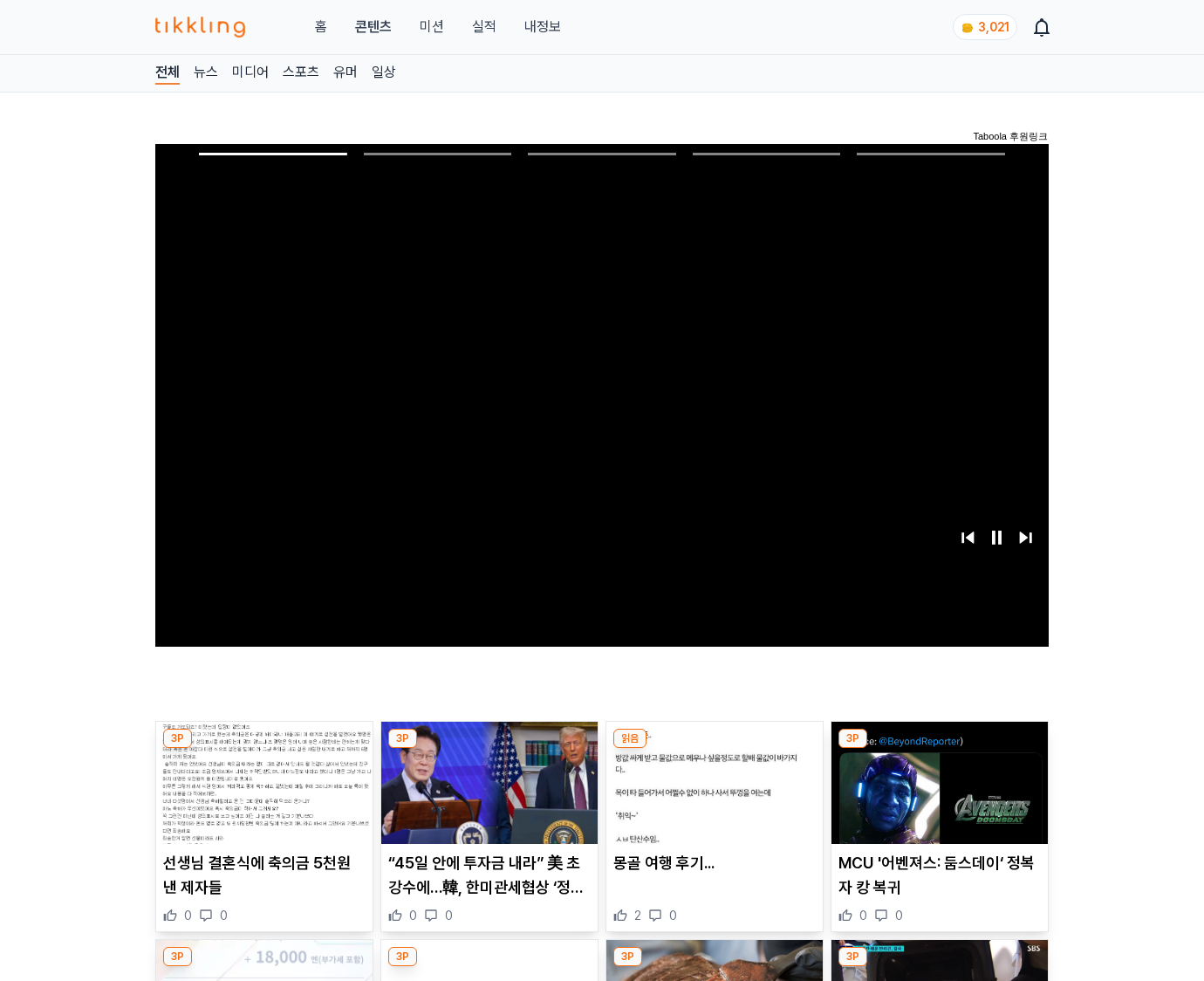
click at [936, 796] on img at bounding box center [939, 783] width 216 height 122
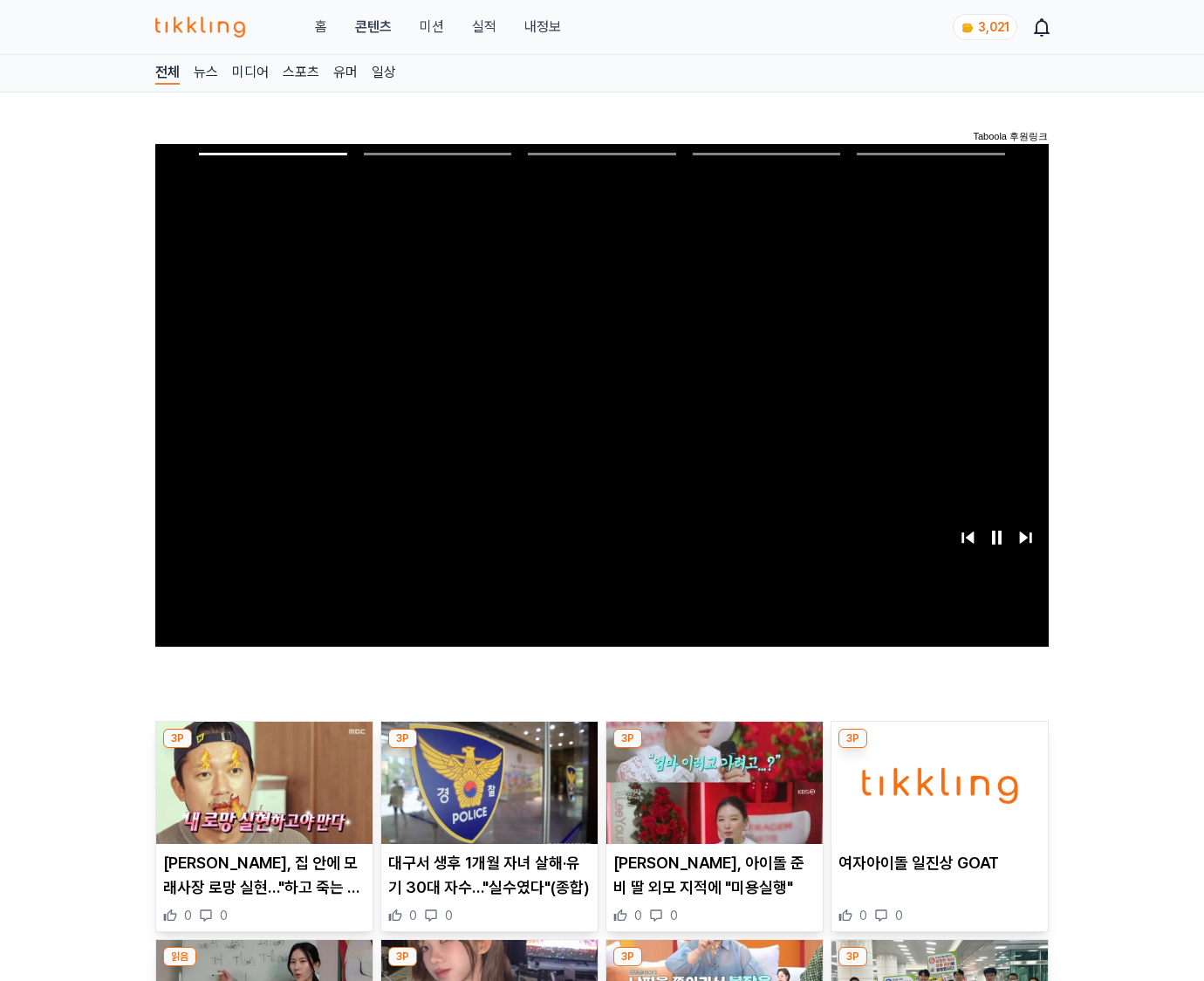
click at [936, 796] on img at bounding box center [939, 783] width 216 height 122
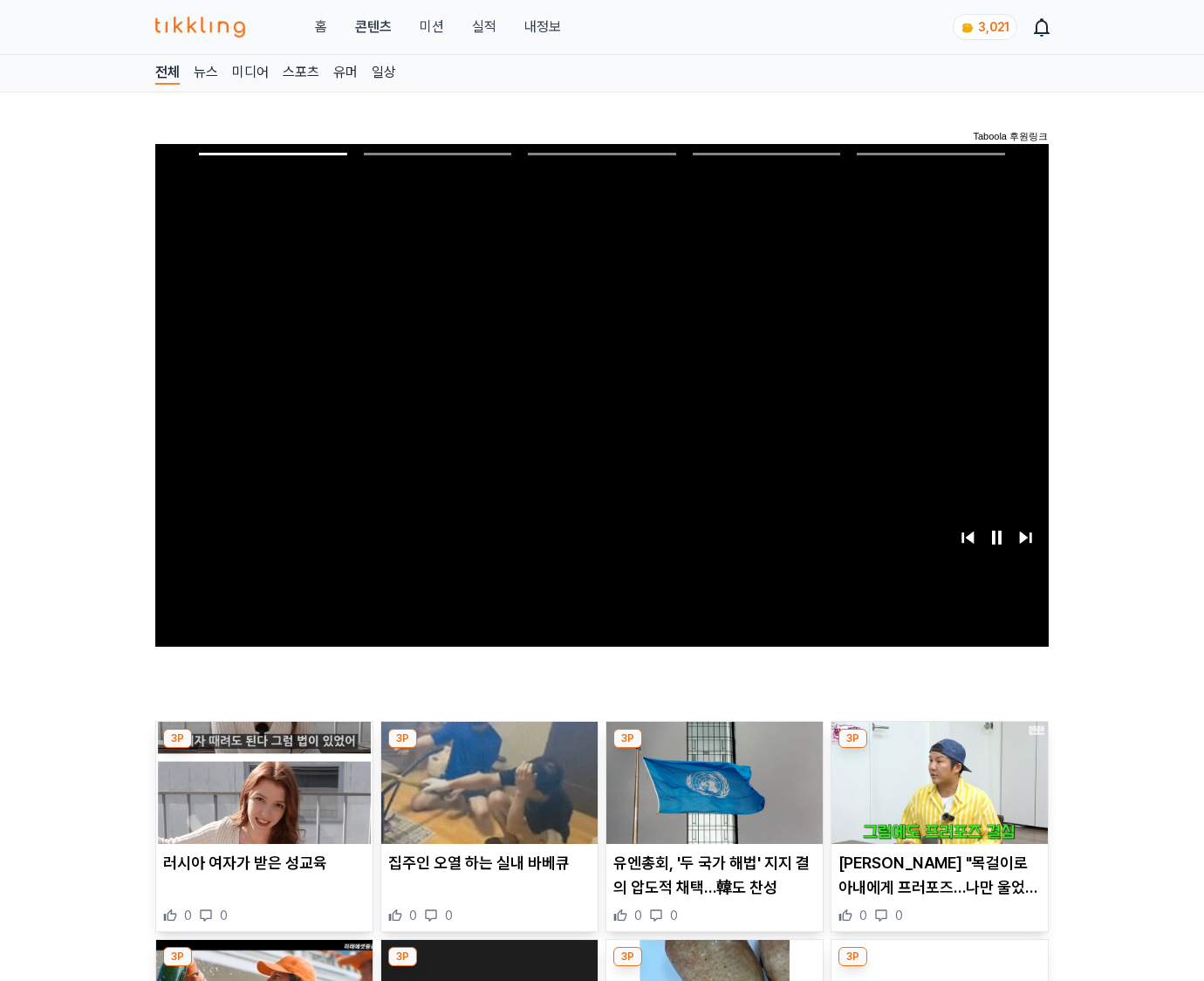
click at [936, 796] on img at bounding box center [939, 783] width 216 height 122
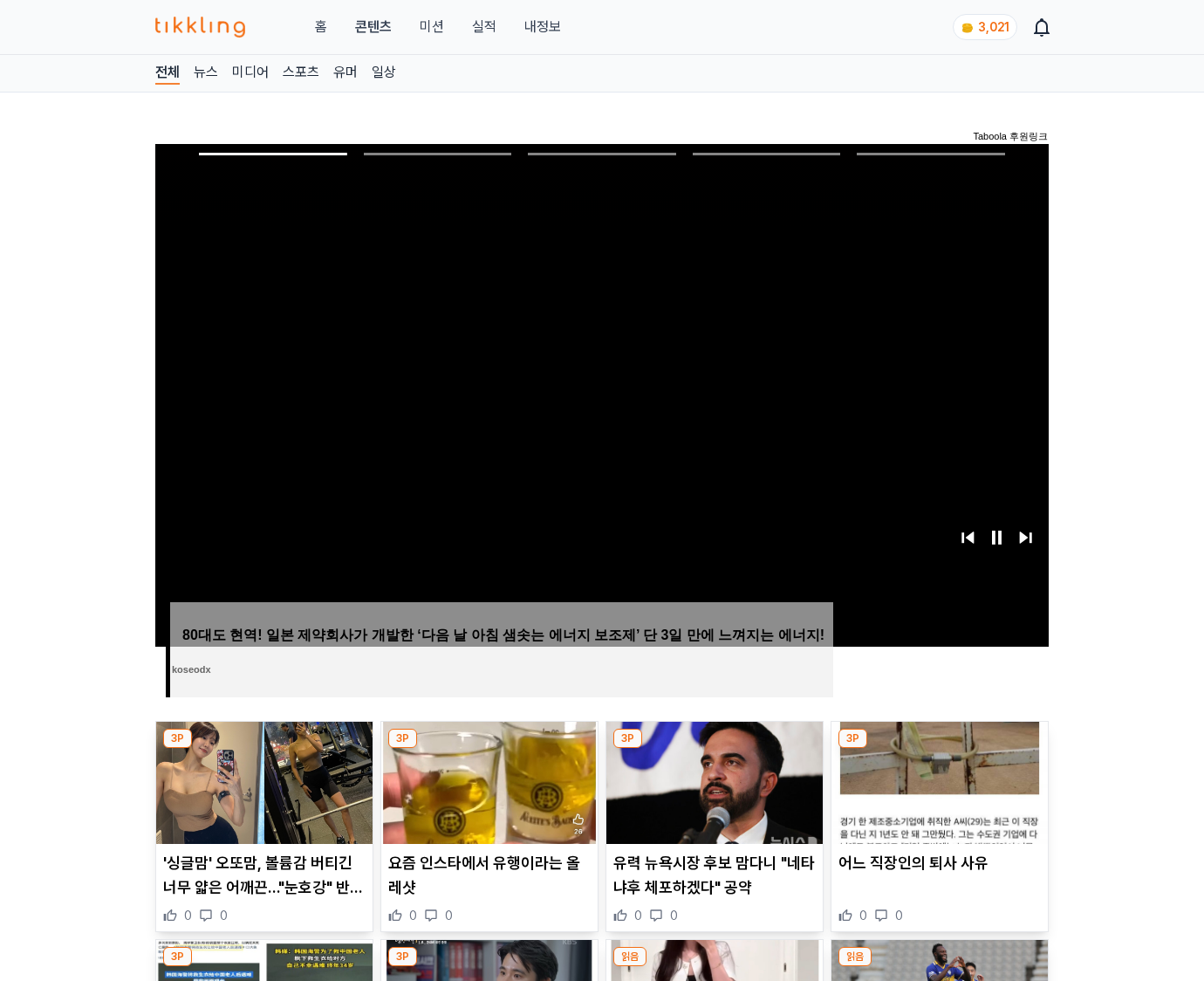
click at [936, 796] on img at bounding box center [939, 783] width 216 height 122
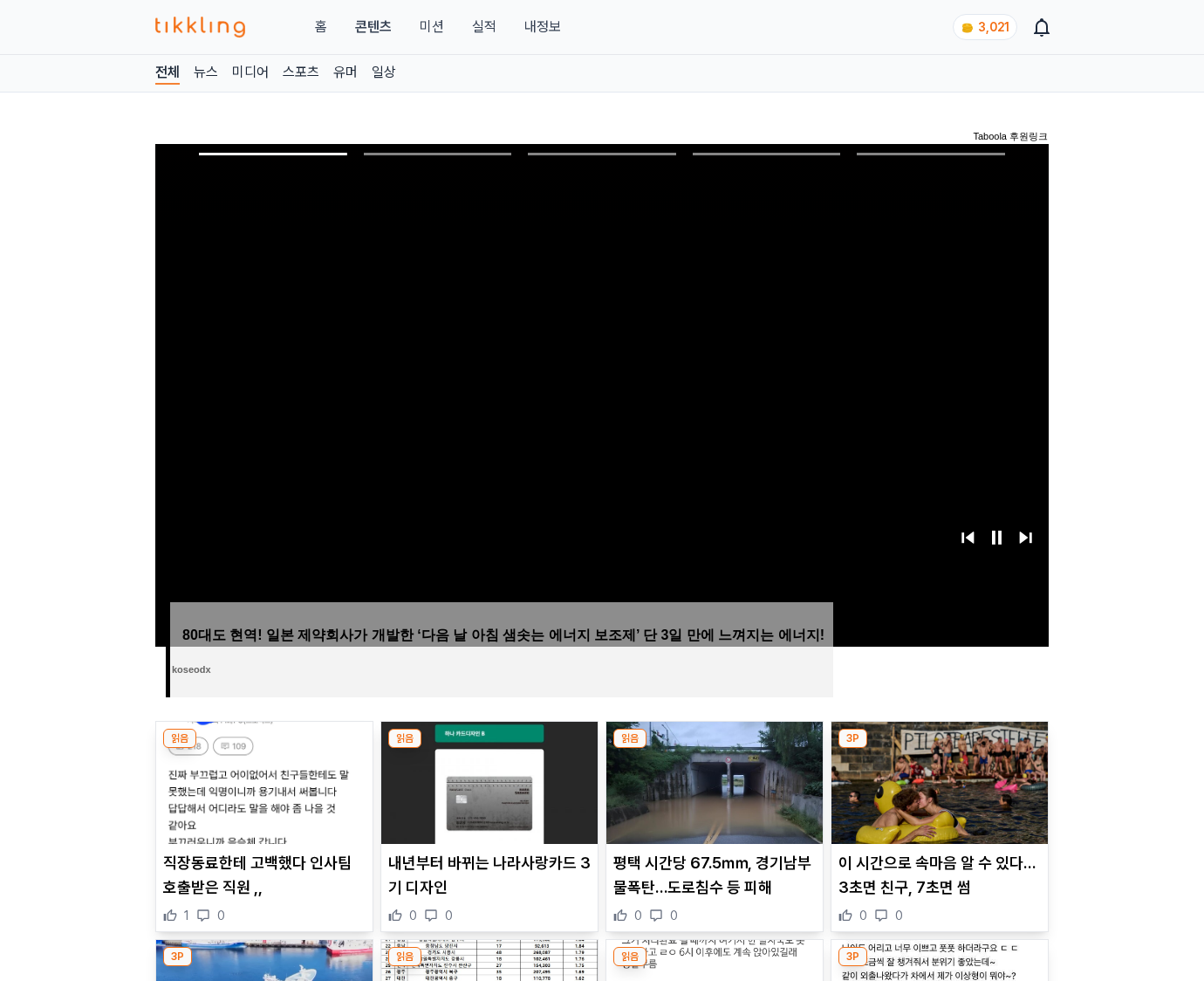
click at [936, 796] on img at bounding box center [939, 783] width 216 height 122
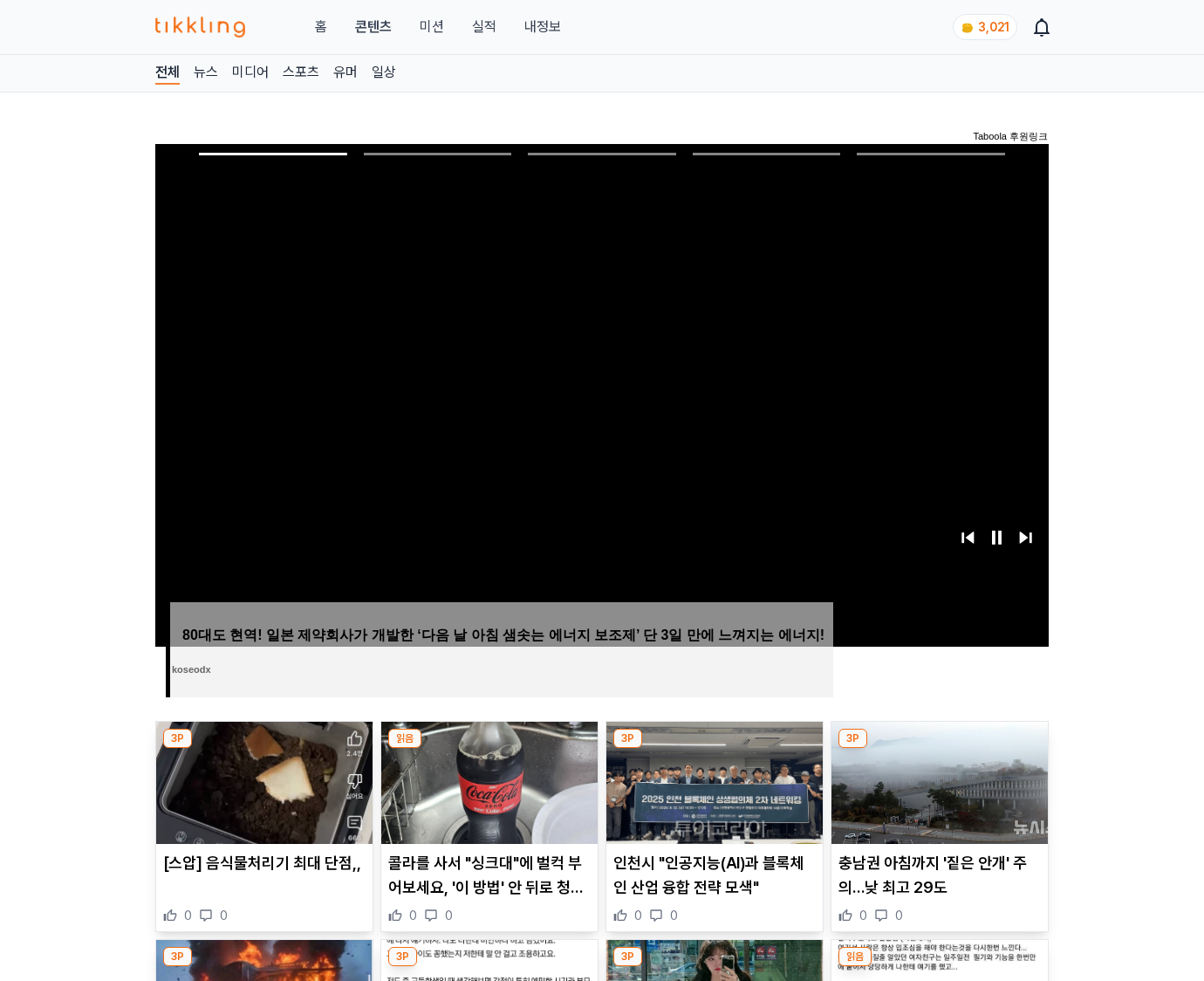
click at [936, 796] on img at bounding box center [939, 783] width 216 height 122
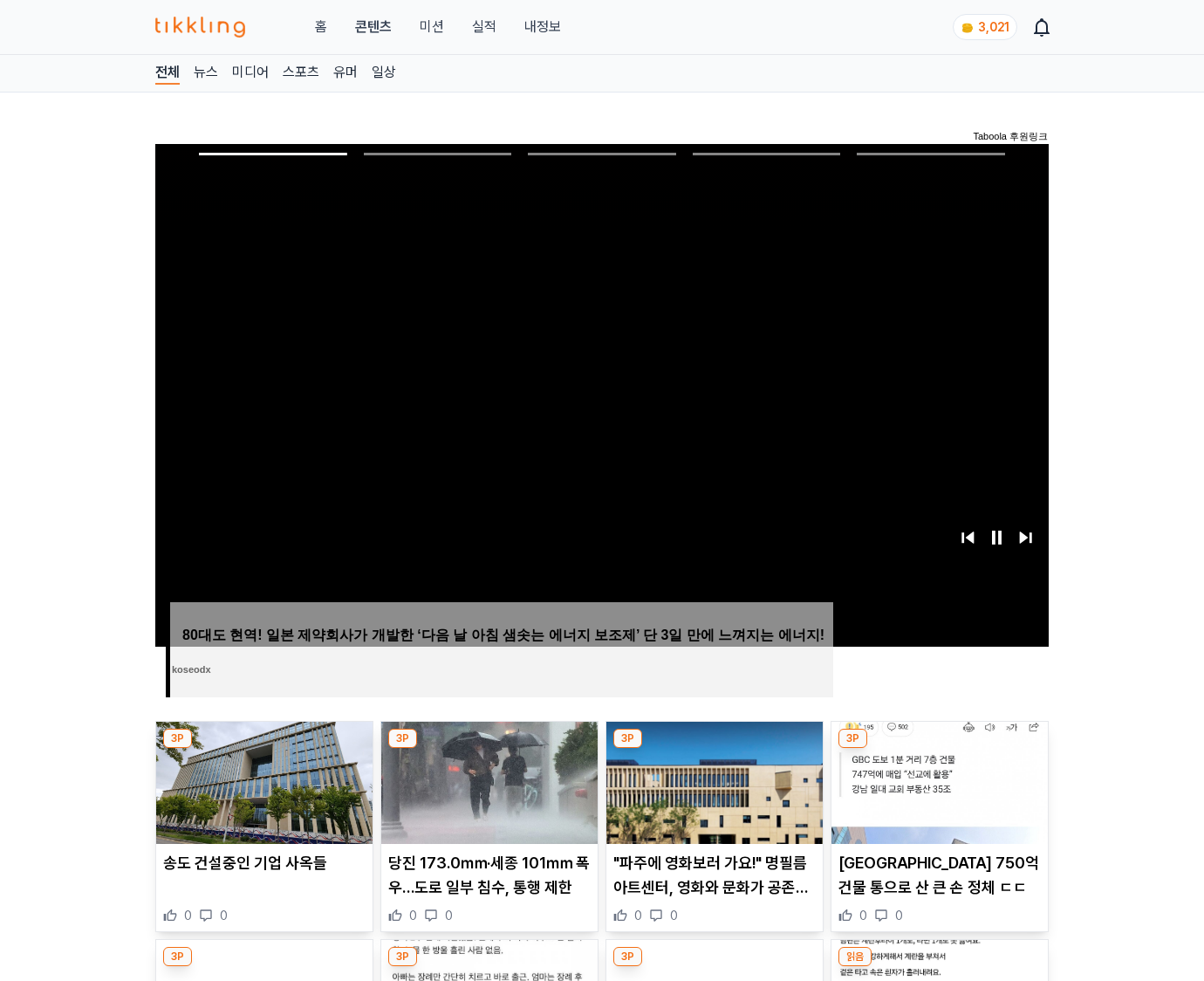
click at [936, 796] on img at bounding box center [939, 783] width 216 height 122
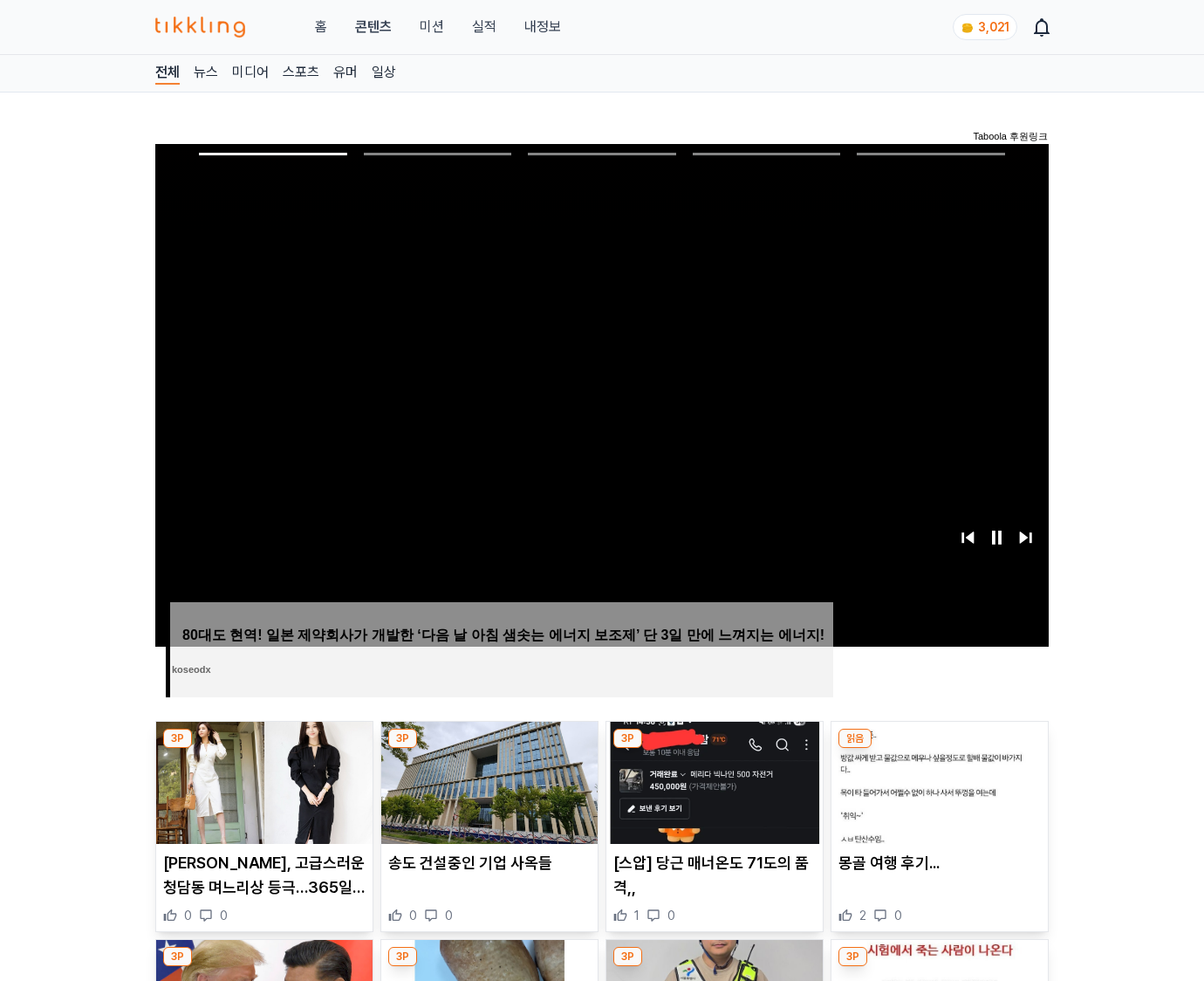
click at [936, 796] on img at bounding box center [939, 783] width 216 height 122
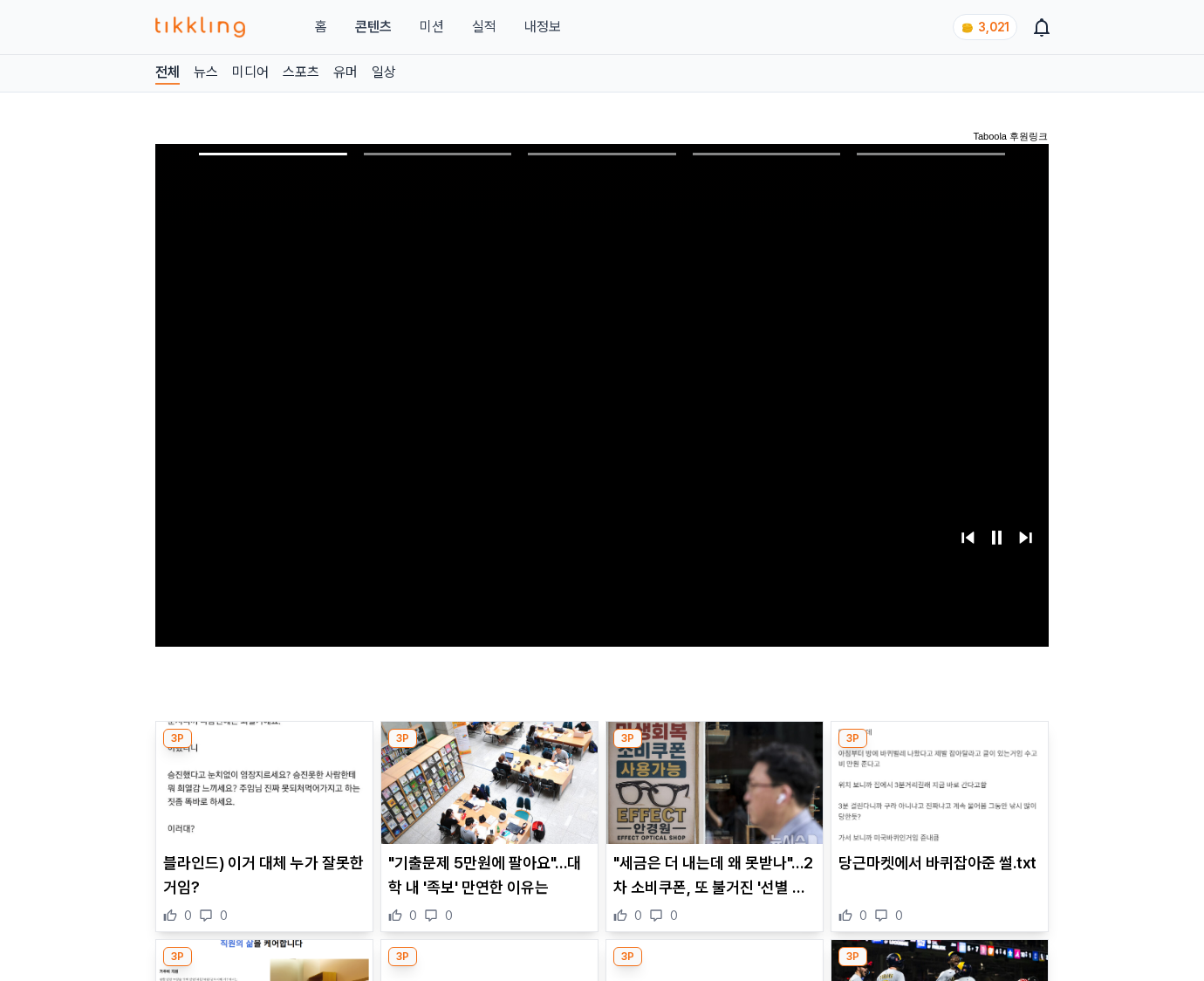
click at [936, 796] on img at bounding box center [939, 783] width 216 height 122
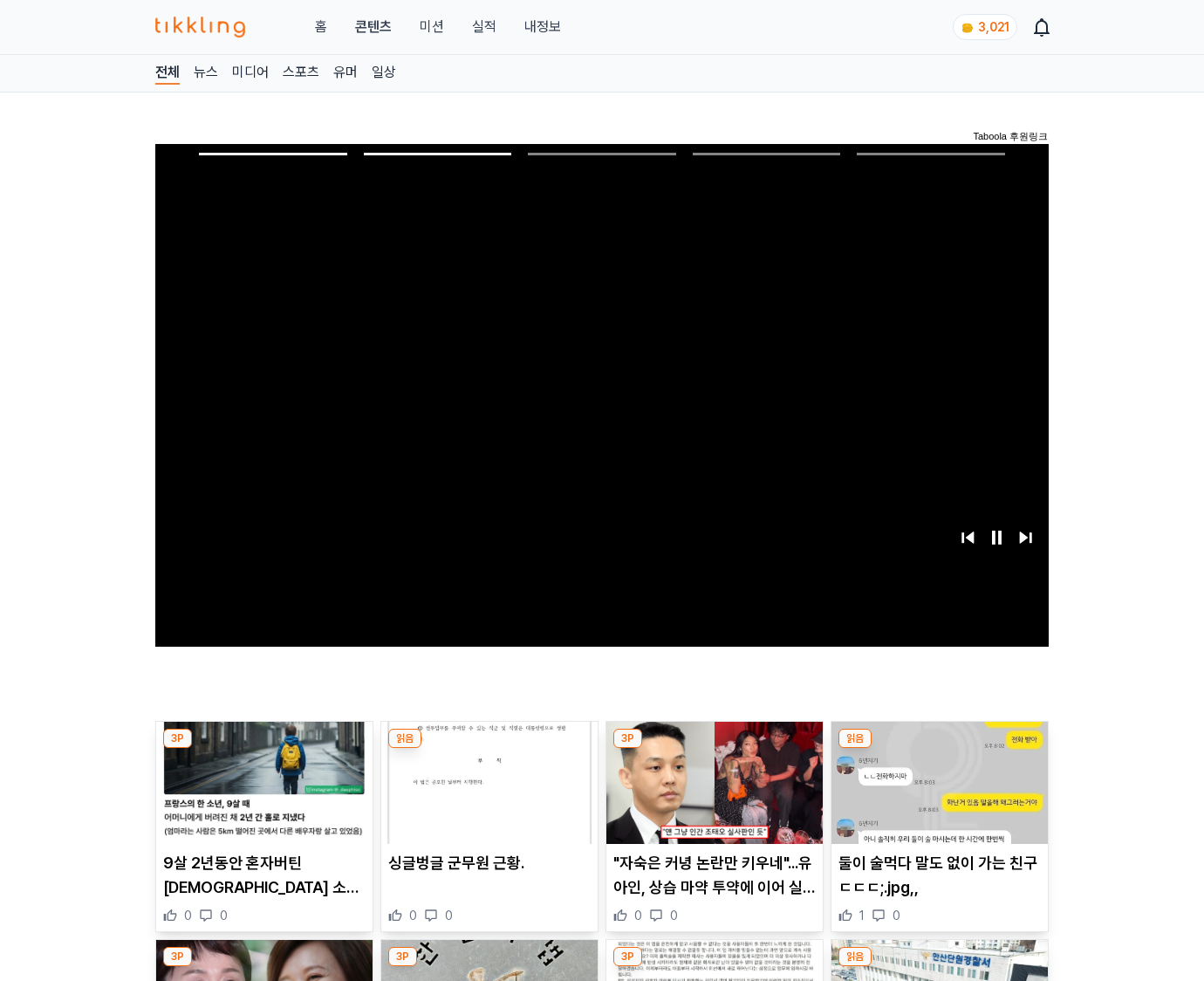
click at [936, 796] on img at bounding box center [939, 783] width 216 height 122
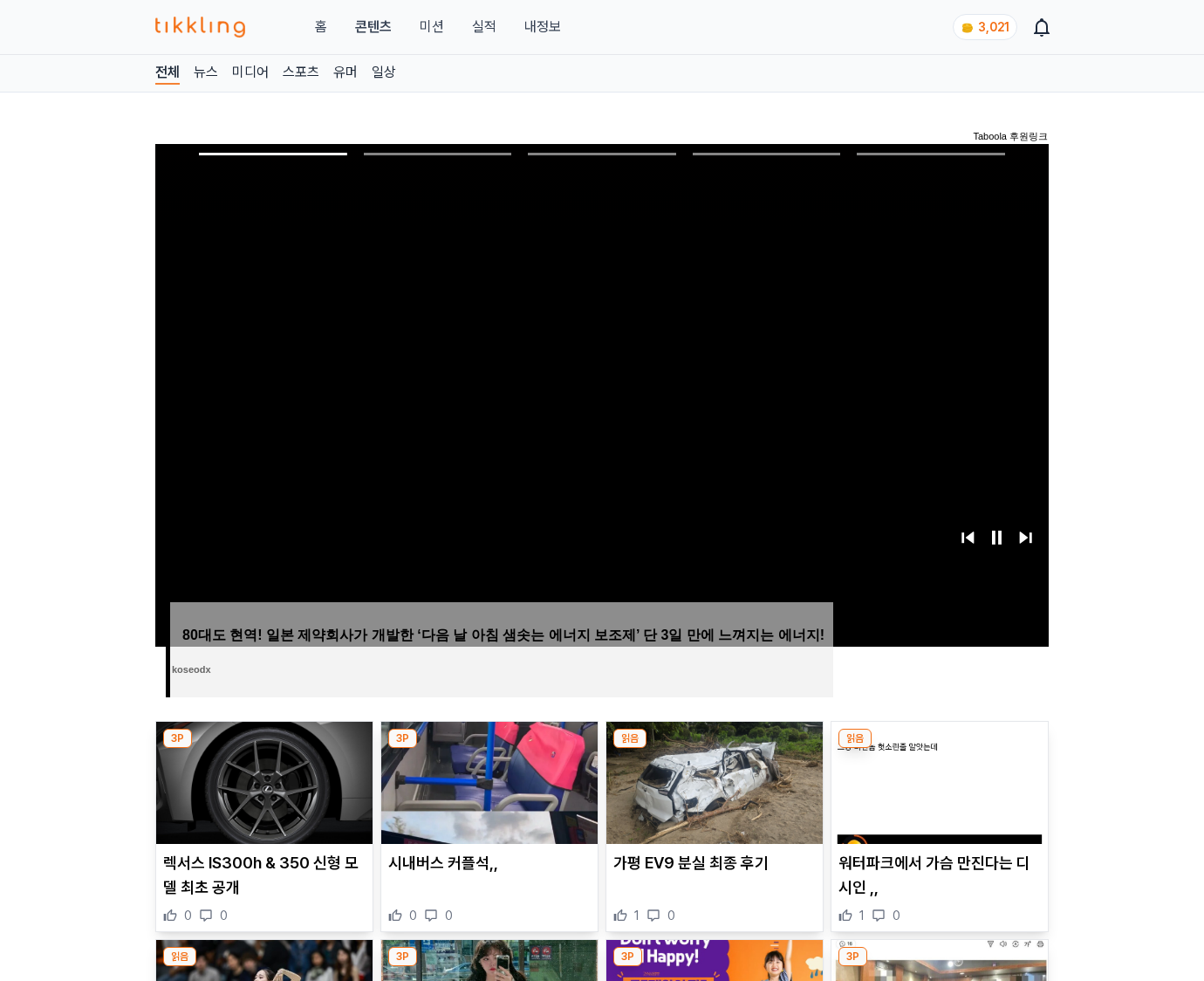
click at [936, 796] on img at bounding box center [939, 783] width 216 height 122
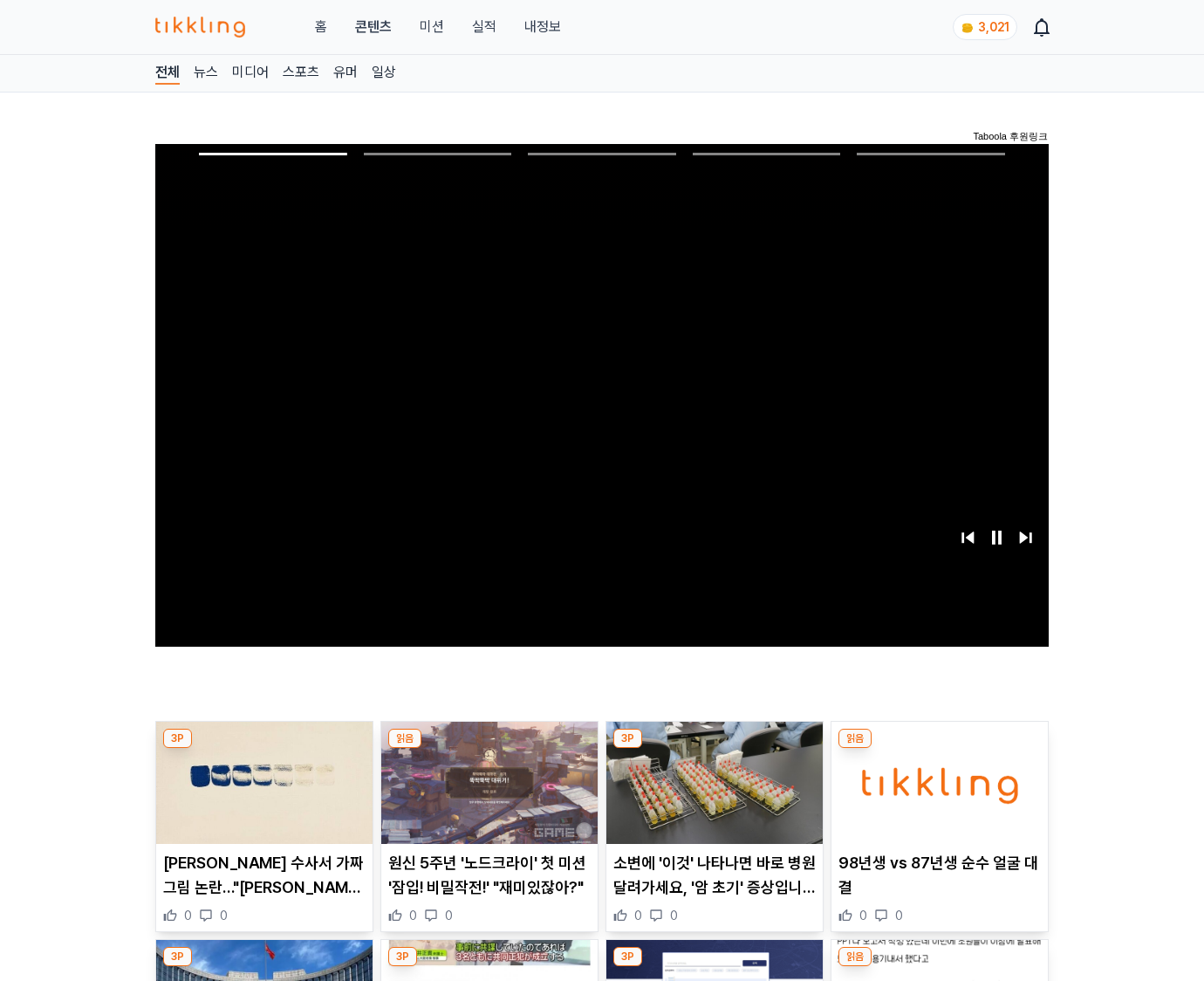
click at [936, 796] on img at bounding box center [939, 783] width 216 height 122
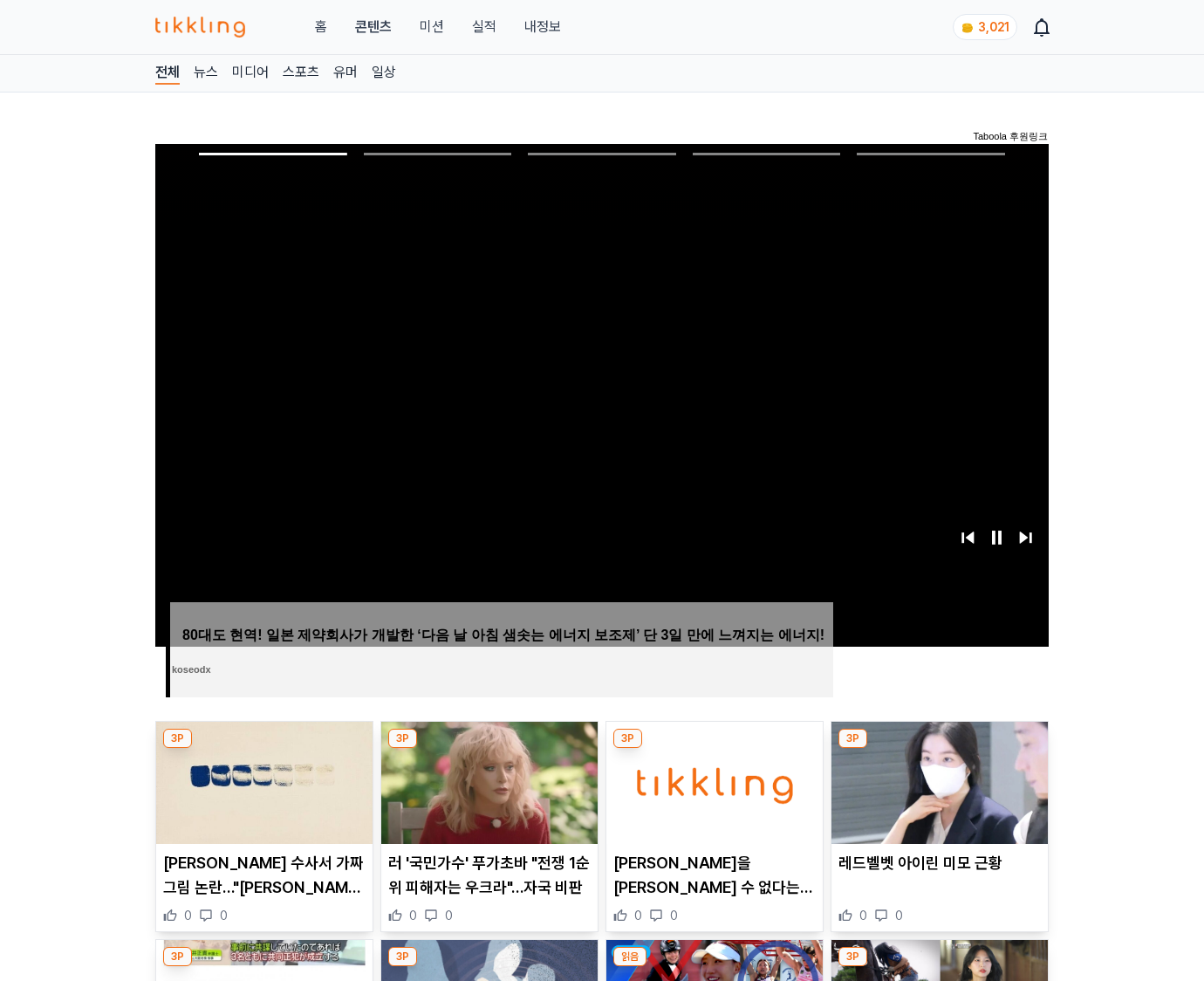
click at [936, 796] on img at bounding box center [939, 783] width 216 height 122
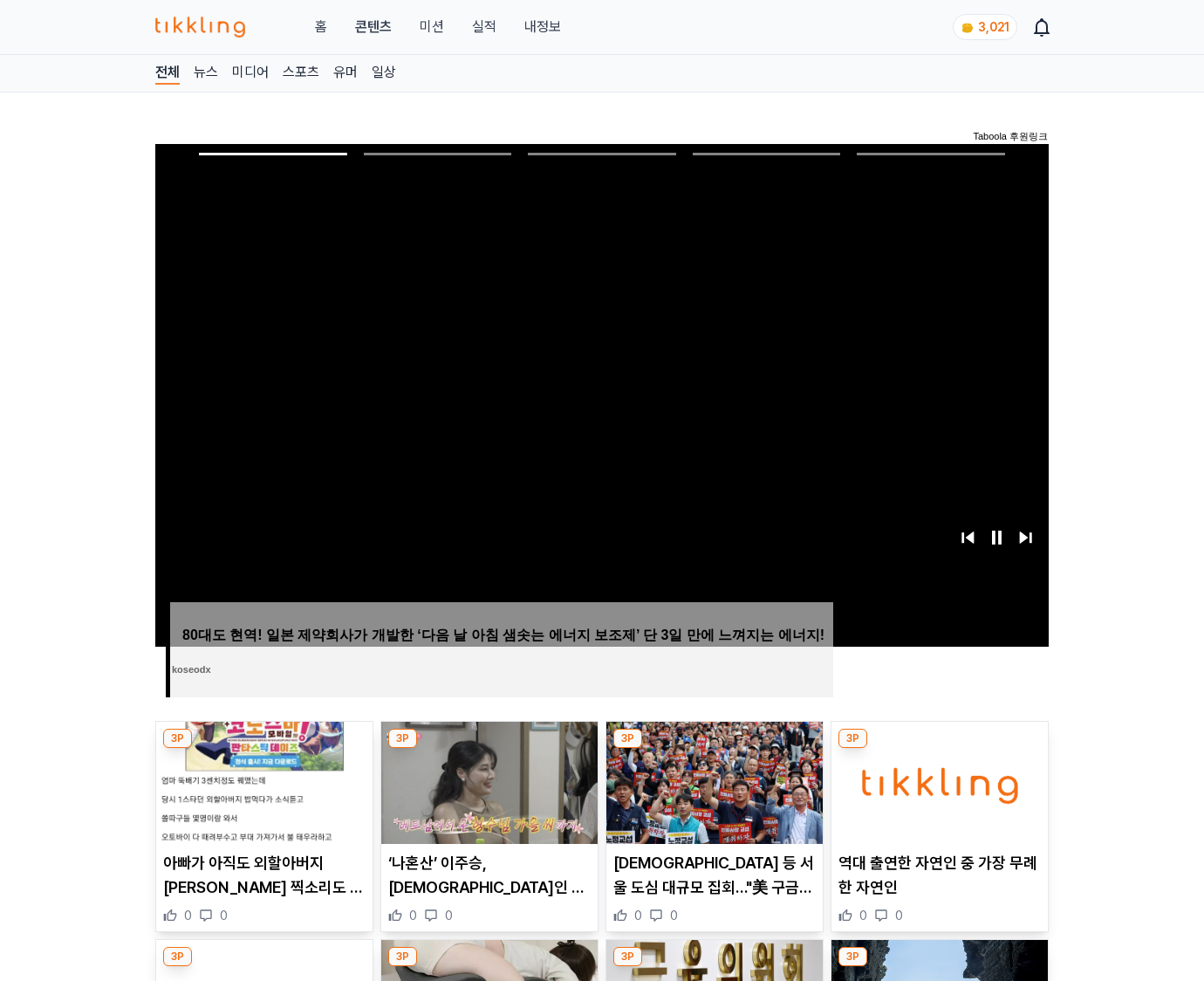
click at [936, 796] on img at bounding box center [939, 783] width 216 height 122
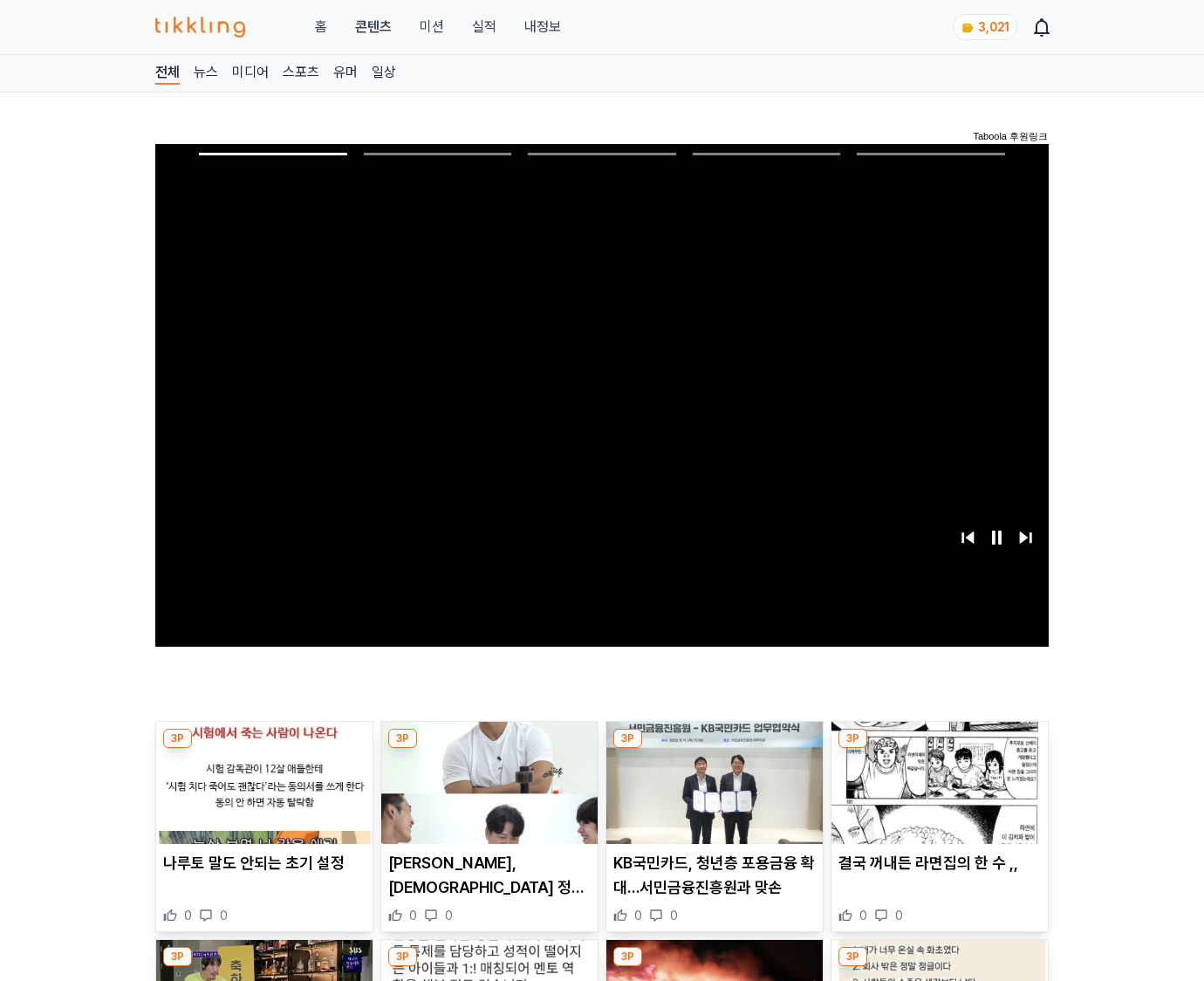
click at [936, 796] on img at bounding box center [939, 783] width 216 height 122
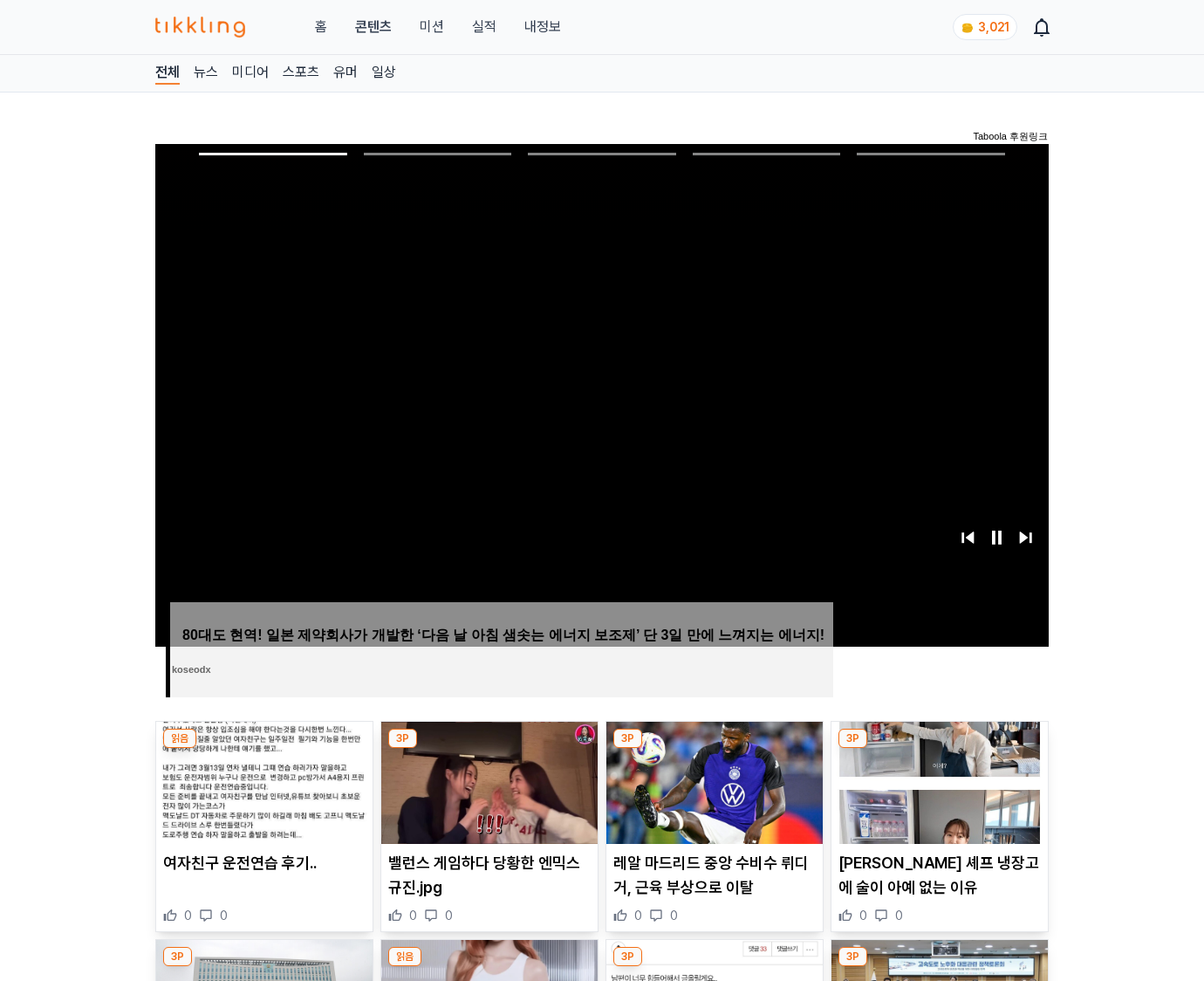
click at [936, 796] on img at bounding box center [939, 783] width 216 height 122
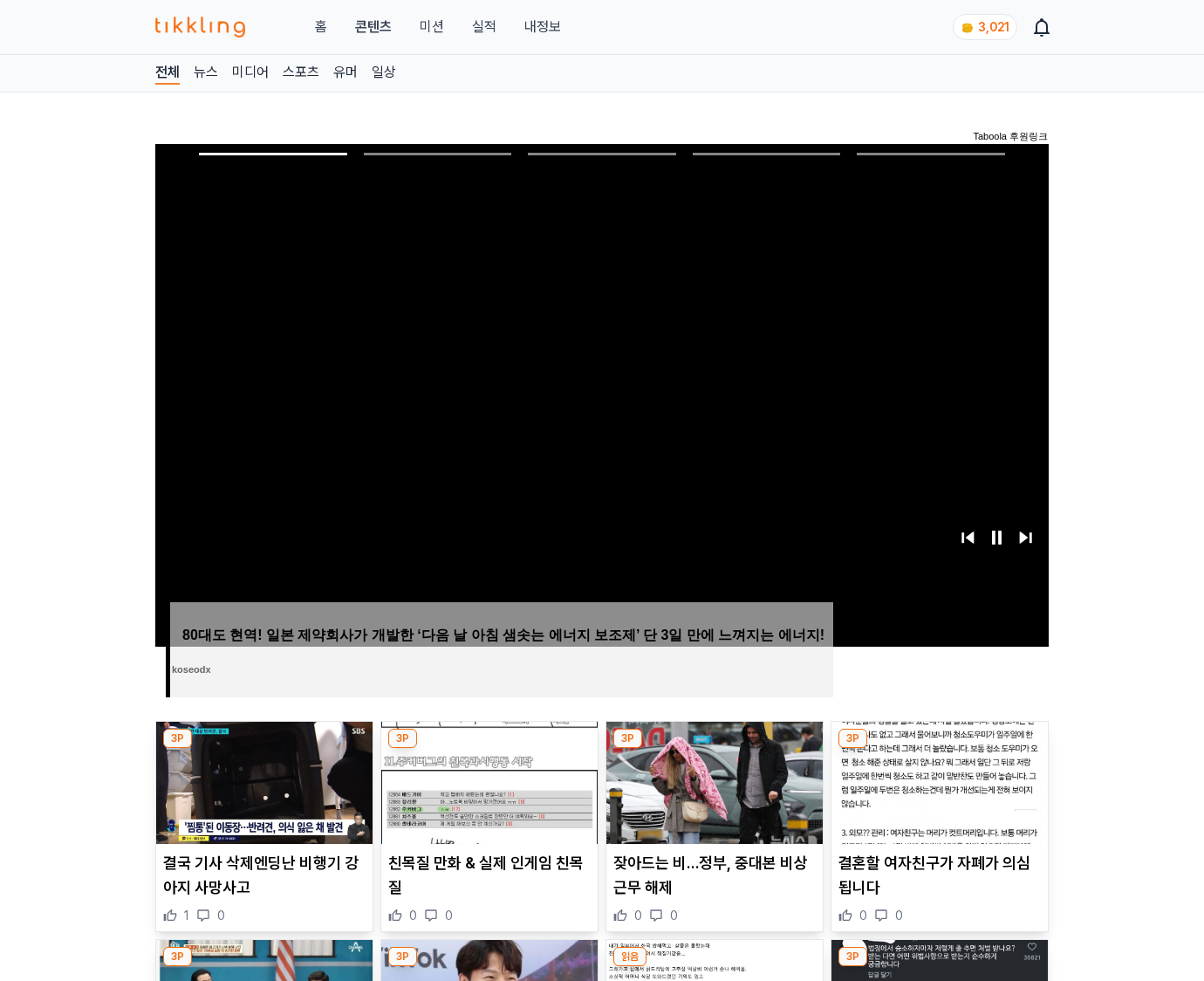
click at [936, 796] on img at bounding box center [939, 783] width 216 height 122
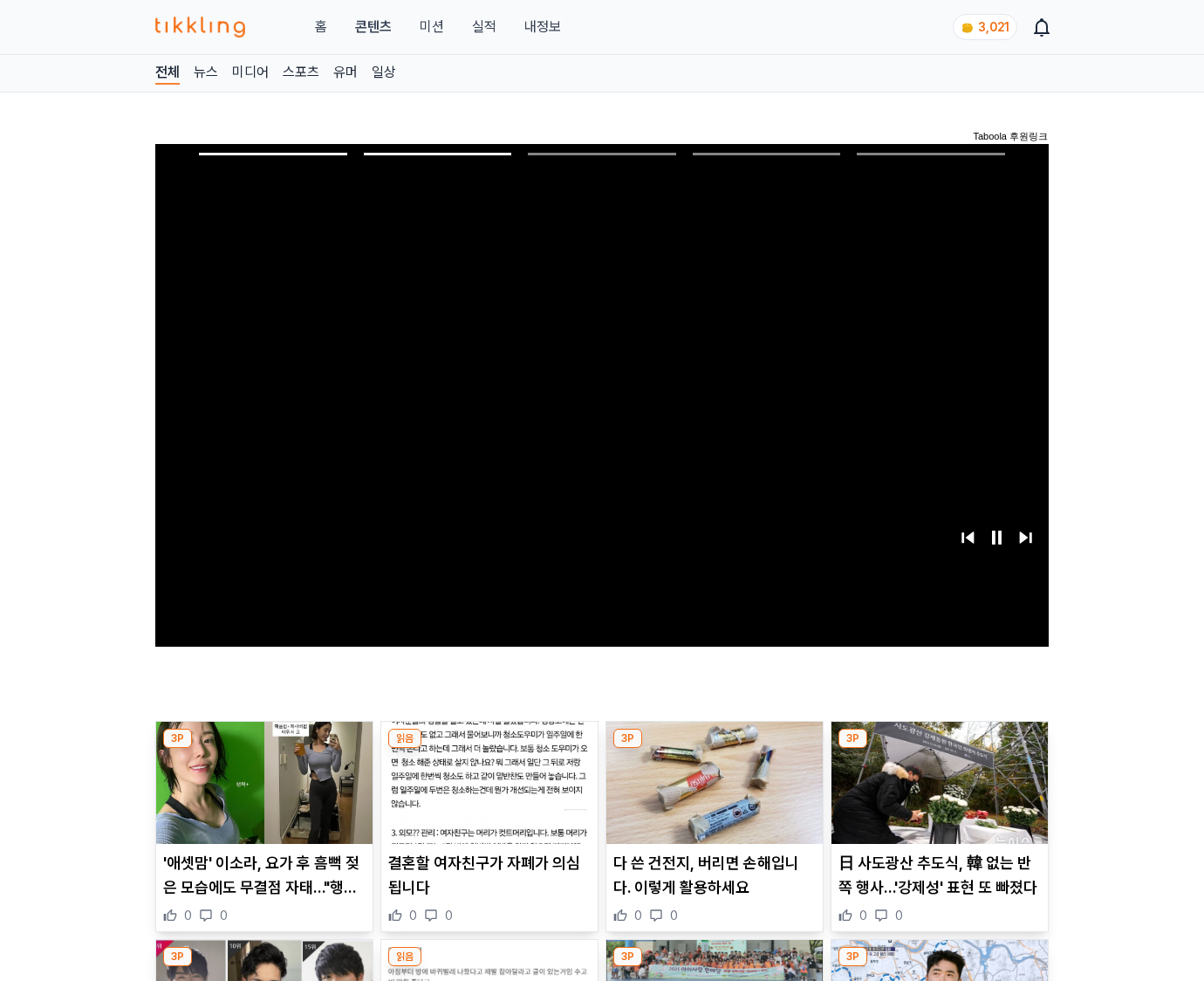
click at [936, 796] on img at bounding box center [939, 783] width 216 height 122
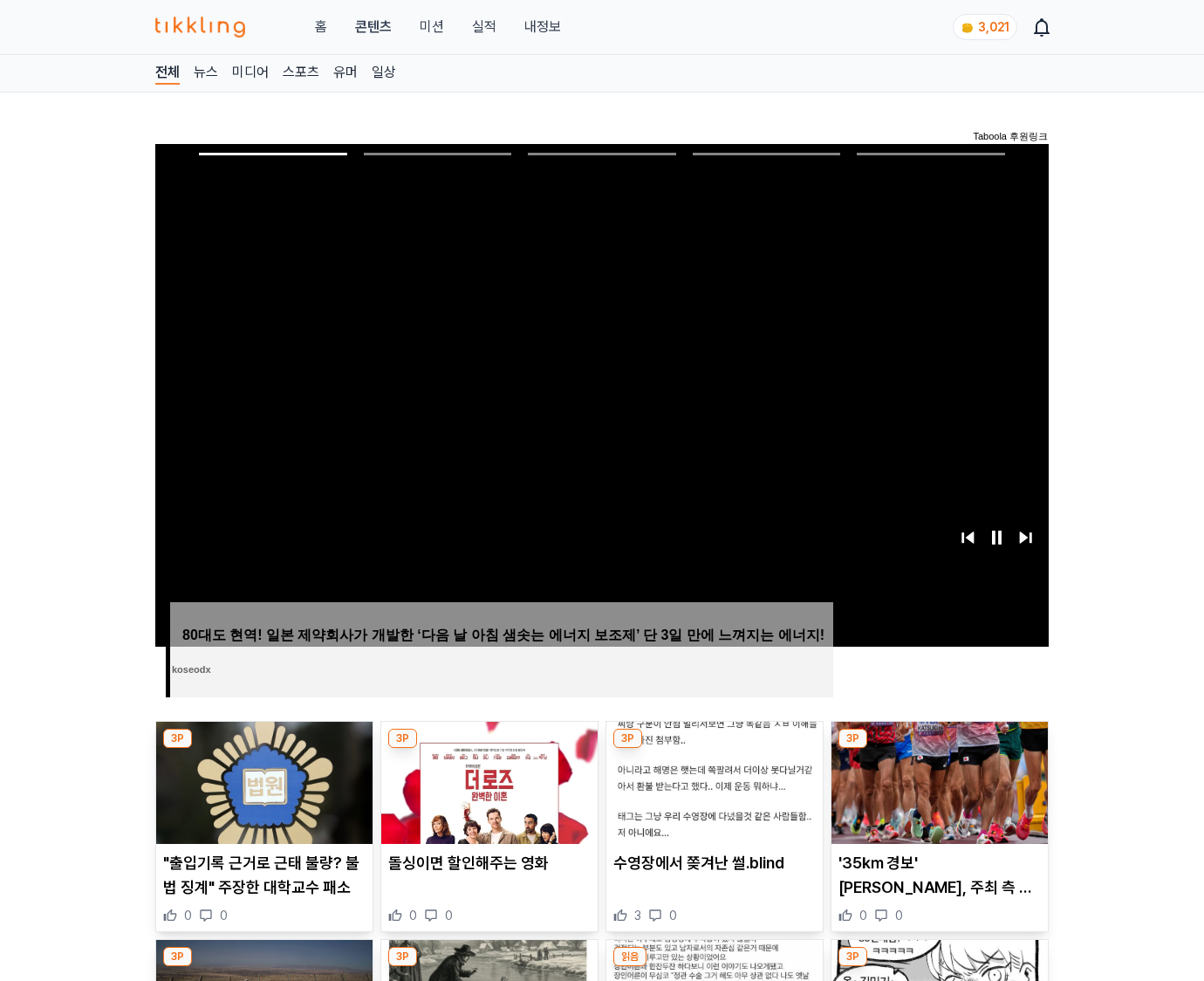
click at [936, 796] on img at bounding box center [939, 783] width 216 height 122
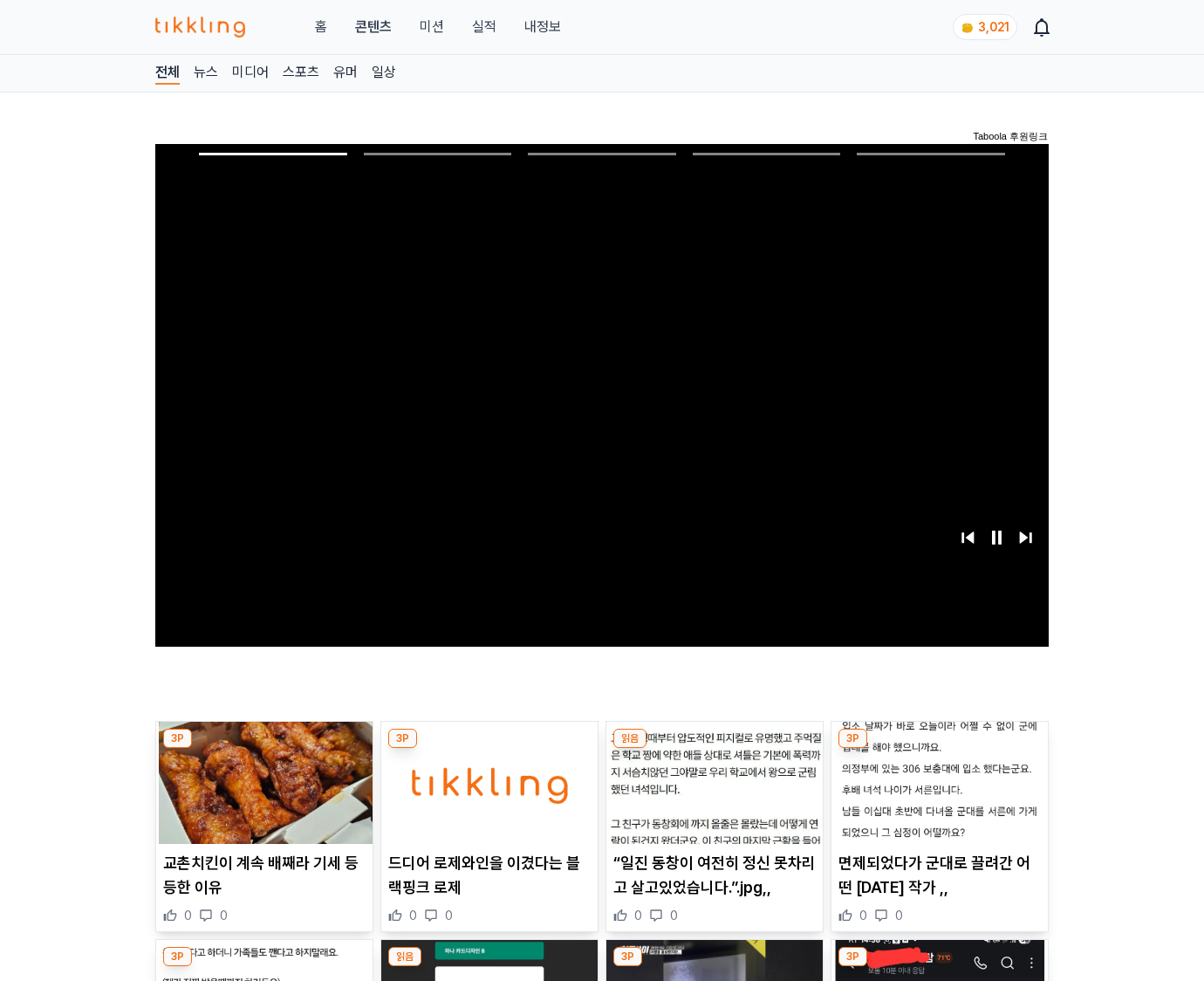
click at [936, 796] on img at bounding box center [939, 783] width 216 height 122
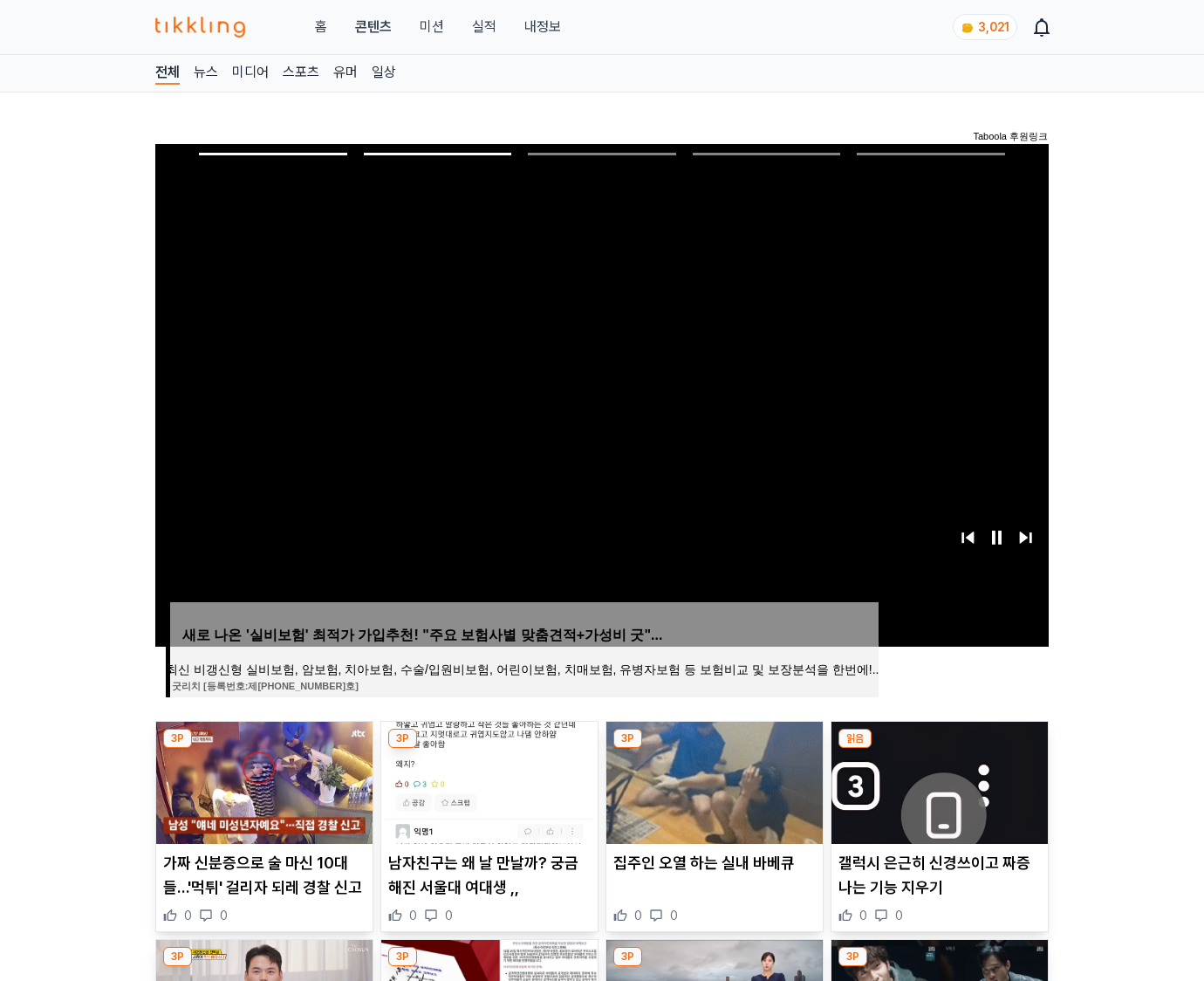
click at [936, 796] on img at bounding box center [939, 783] width 216 height 122
